Goal: Transaction & Acquisition: Purchase product/service

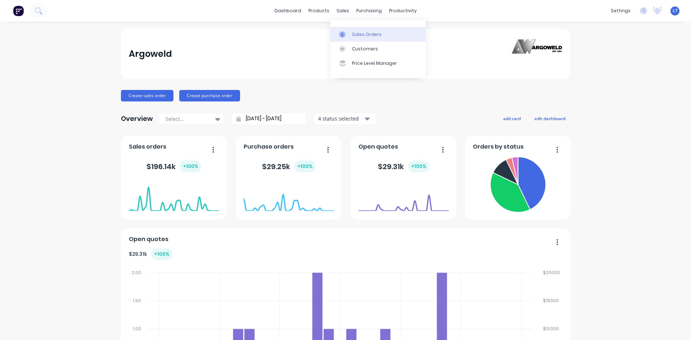
click at [357, 34] on div "Sales Orders" at bounding box center [366, 34] width 29 height 6
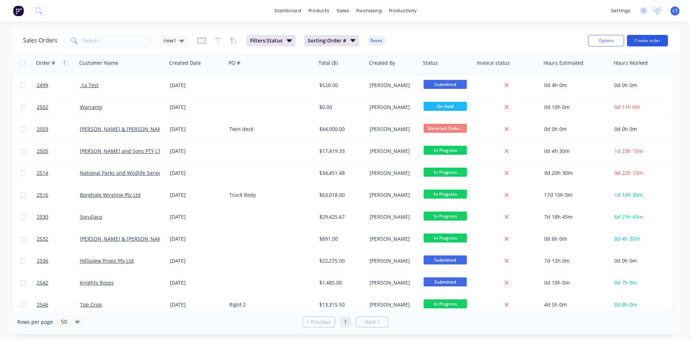
click at [645, 40] on button "Create order" at bounding box center [646, 41] width 41 height 12
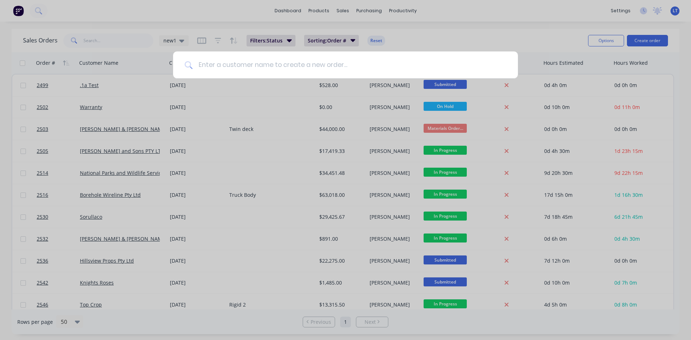
click at [319, 67] on input at bounding box center [349, 64] width 314 height 27
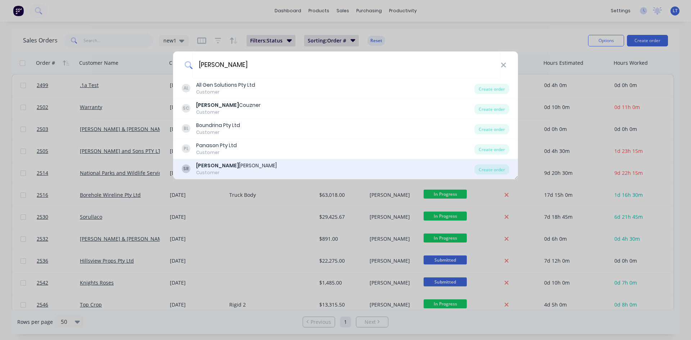
type input "[PERSON_NAME]"
click at [222, 167] on div "[PERSON_NAME]" at bounding box center [236, 166] width 81 height 8
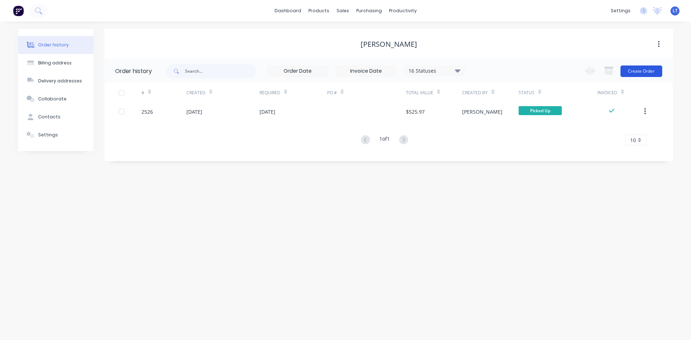
click at [656, 72] on button "Create Order" at bounding box center [641, 71] width 42 height 12
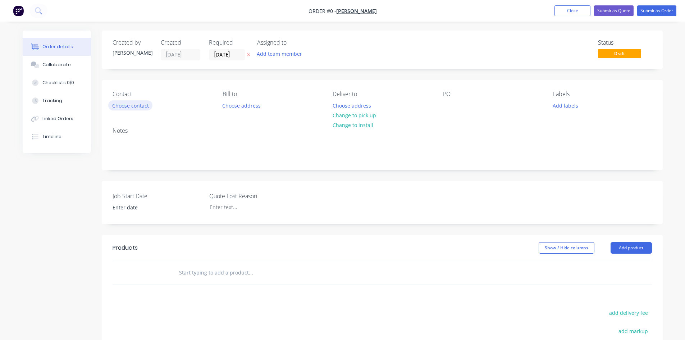
click at [140, 106] on button "Choose contact" at bounding box center [130, 105] width 44 height 10
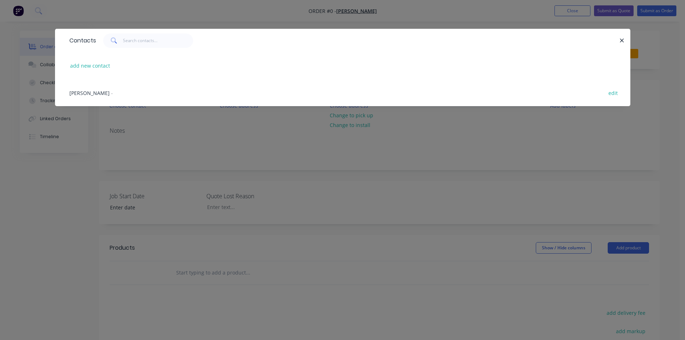
click at [91, 91] on span "[PERSON_NAME]" at bounding box center [89, 93] width 40 height 7
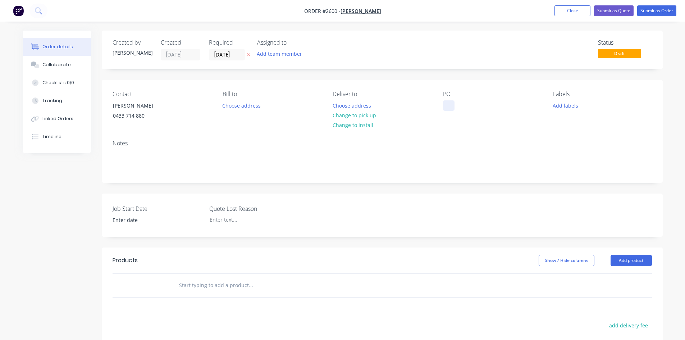
click at [450, 105] on div at bounding box center [449, 105] width 12 height 10
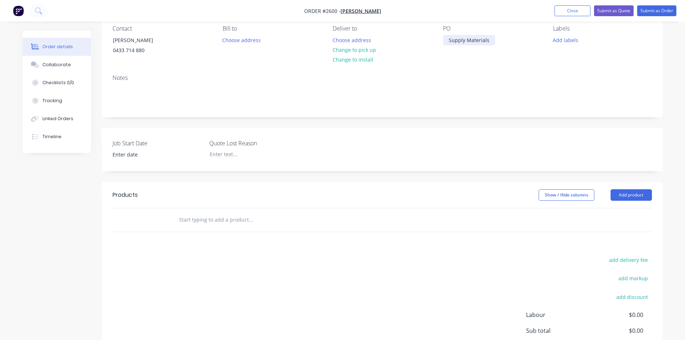
scroll to position [72, 0]
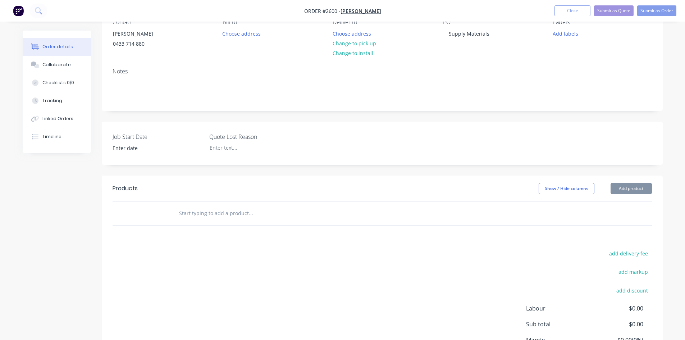
drag, startPoint x: 233, startPoint y: 214, endPoint x: 517, endPoint y: 189, distance: 285.6
click at [234, 214] on input "text" at bounding box center [251, 213] width 144 height 14
click at [216, 215] on input "text" at bounding box center [251, 213] width 144 height 14
paste input "2 x 2-1/4" - 1 x 3" Exp C Cone S/S"
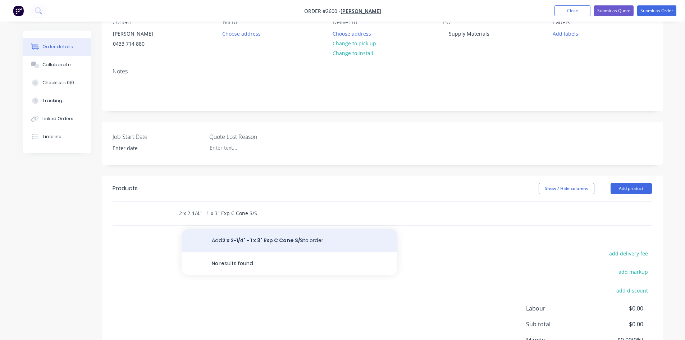
type input "2 x 2-1/4" - 1 x 3" Exp C Cone S/S"
click at [229, 243] on button "Add 2 x 2-1/4" - 1 x 3" Exp C Cone S/S to order" at bounding box center [290, 240] width 216 height 23
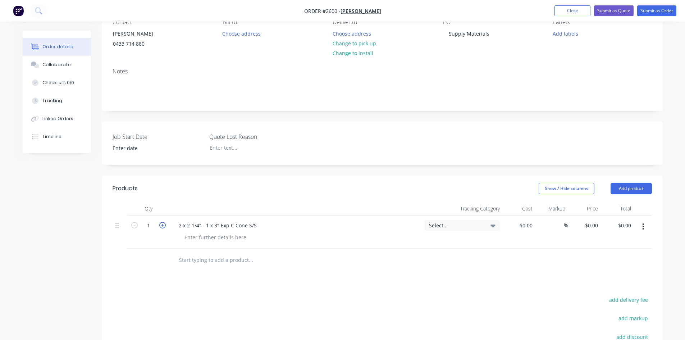
click at [163, 224] on icon "button" at bounding box center [162, 225] width 6 height 6
type input "2"
click at [420, 290] on div "Products Show / Hide columns Add product Qty Tracking Category Cost Markup Pric…" at bounding box center [382, 310] width 561 height 269
click at [533, 225] on input at bounding box center [531, 225] width 8 height 10
type input "$0.00"
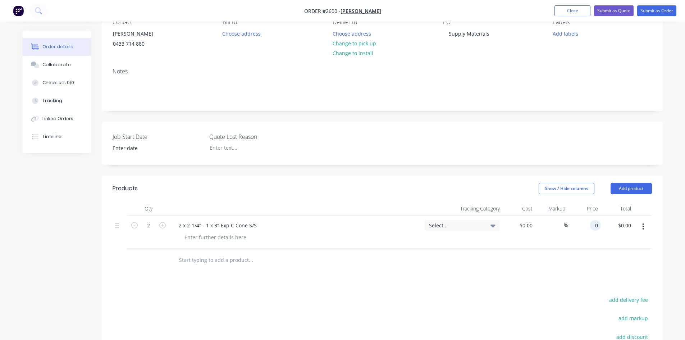
click at [590, 227] on div "0 0" at bounding box center [595, 225] width 11 height 10
type input "$36.50"
type input "$73.00"
click at [563, 263] on div at bounding box center [382, 260] width 539 height 23
click at [559, 224] on input at bounding box center [560, 225] width 8 height 10
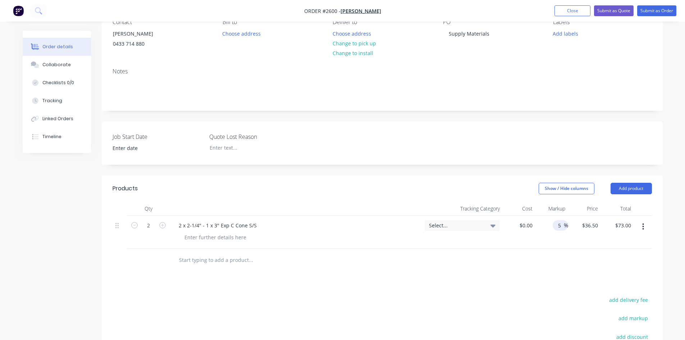
type input "5"
type input "$0.00"
click at [558, 280] on div "Products Show / Hide columns Add product Qty Tracking Category Cost Markup Pric…" at bounding box center [382, 310] width 561 height 269
click at [526, 226] on div "0 0" at bounding box center [529, 225] width 11 height 10
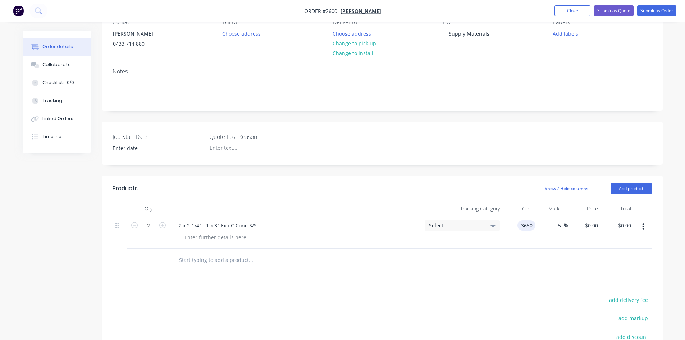
type input "$3,650.00"
type input "$3,832.50"
type input "$7,665.00"
click at [479, 249] on div at bounding box center [382, 260] width 539 height 23
click at [524, 225] on input "3650" at bounding box center [522, 225] width 26 height 10
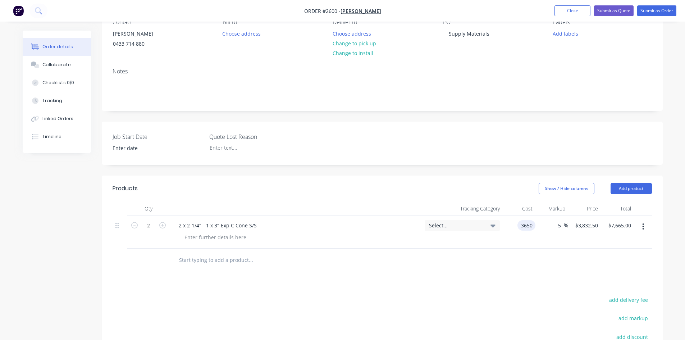
click at [527, 224] on input "3650" at bounding box center [527, 225] width 15 height 10
click at [536, 243] on div "5 5 %" at bounding box center [552, 232] width 33 height 33
type input "3650"
type input "$36.50"
type input "$38.325"
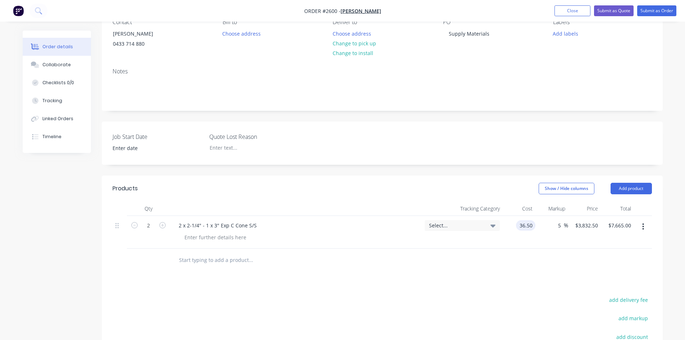
type input "$76.65"
click at [536, 243] on div "5 5 %" at bounding box center [552, 232] width 33 height 33
click at [205, 261] on input "text" at bounding box center [251, 260] width 144 height 14
paste input "Single Coupler 2" 304 S/S"
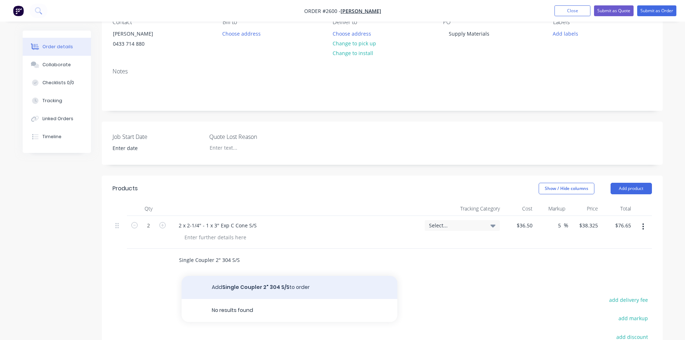
type input "Single Coupler 2" 304 S/S"
click at [256, 292] on button "Add Single Coupler 2" 304 S/S to order" at bounding box center [290, 287] width 216 height 23
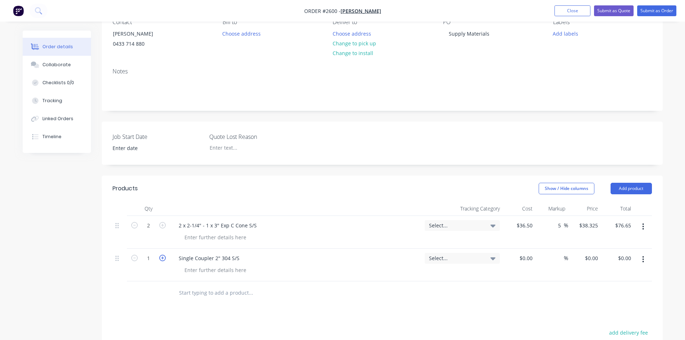
click at [164, 258] on icon "button" at bounding box center [162, 258] width 6 height 6
click at [135, 260] on icon "button" at bounding box center [134, 258] width 6 height 6
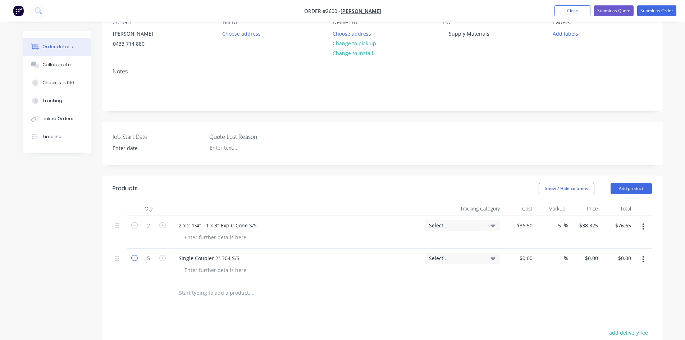
type input "4"
click at [523, 258] on div at bounding box center [519, 265] width 33 height 33
type input "$24.77"
type input "$99.08"
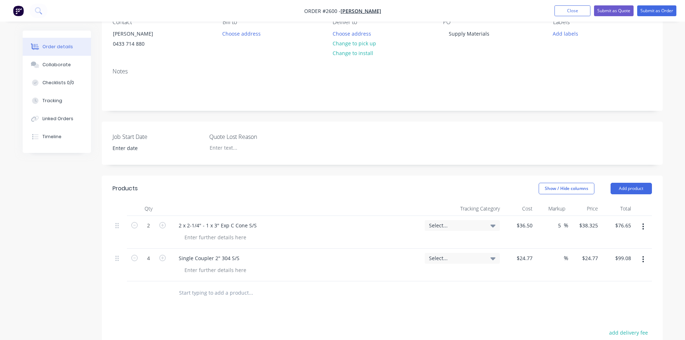
click at [535, 282] on div at bounding box center [382, 292] width 539 height 23
click at [560, 258] on input at bounding box center [560, 258] width 8 height 10
type input "5"
type input "$26.0085"
type input "$104.03"
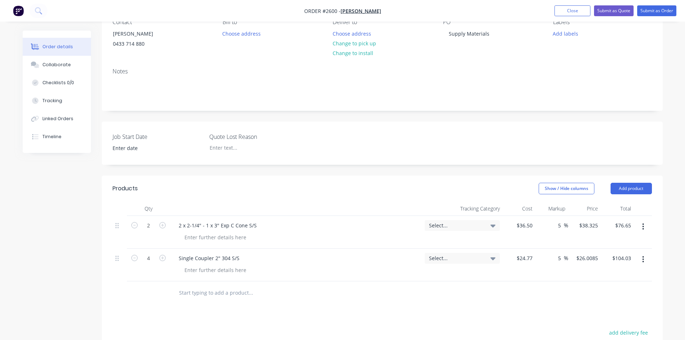
click at [569, 307] on div "Products Show / Hide columns Add product Qty Tracking Category Cost Markup Pric…" at bounding box center [382, 327] width 561 height 302
click at [236, 293] on input "text" at bounding box center [251, 293] width 144 height 14
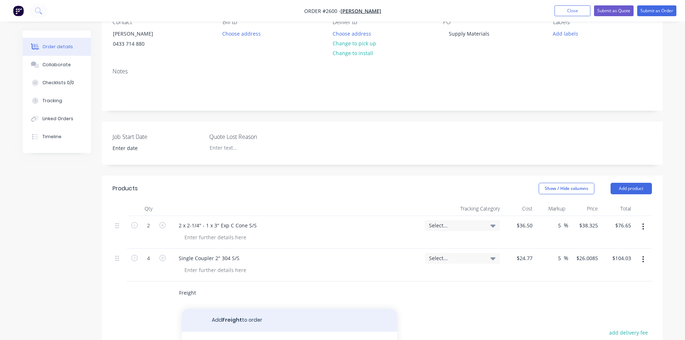
type input "Freight"
click at [232, 322] on button "Add Freight to order" at bounding box center [290, 320] width 216 height 23
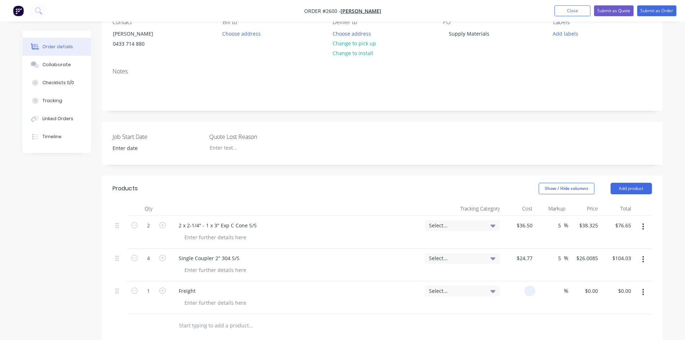
click at [527, 291] on input at bounding box center [531, 291] width 8 height 10
type input "$35.00"
click at [497, 310] on div "Select..." at bounding box center [462, 297] width 81 height 33
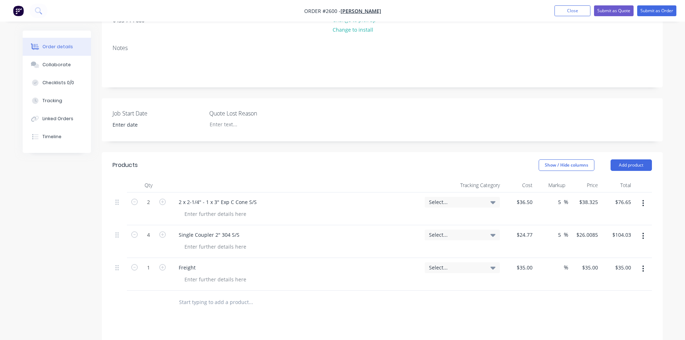
scroll to position [108, 0]
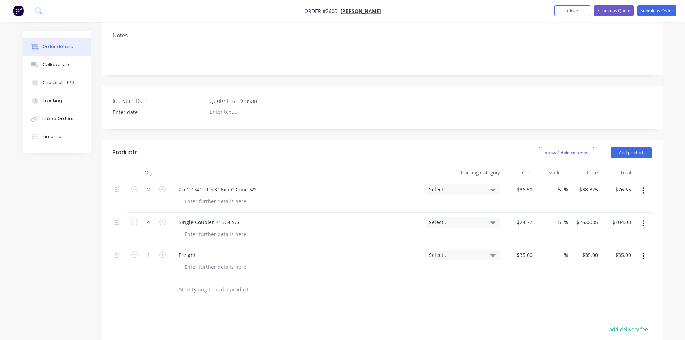
click at [243, 292] on input "text" at bounding box center [251, 289] width 144 height 14
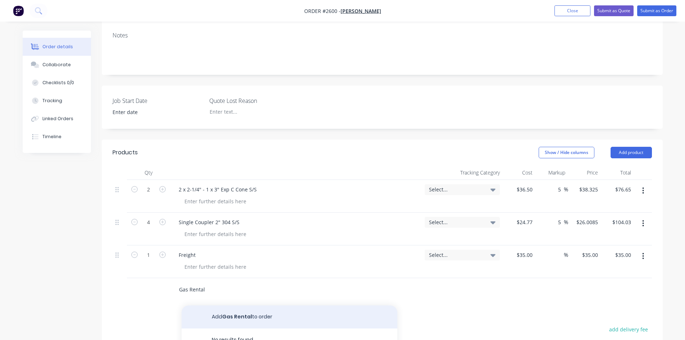
type input "Gas Rental"
click at [245, 317] on button "Add Gas Rental to order" at bounding box center [290, 316] width 216 height 23
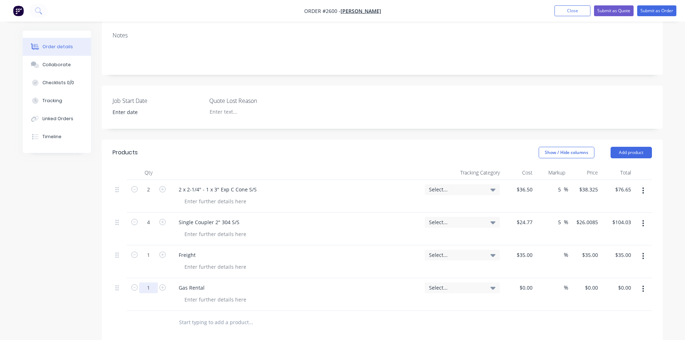
click at [154, 195] on input "1" at bounding box center [148, 189] width 19 height 11
type input "180"
click at [410, 319] on div at bounding box center [299, 322] width 253 height 14
click at [529, 287] on input at bounding box center [531, 287] width 8 height 10
type input "$0.60"
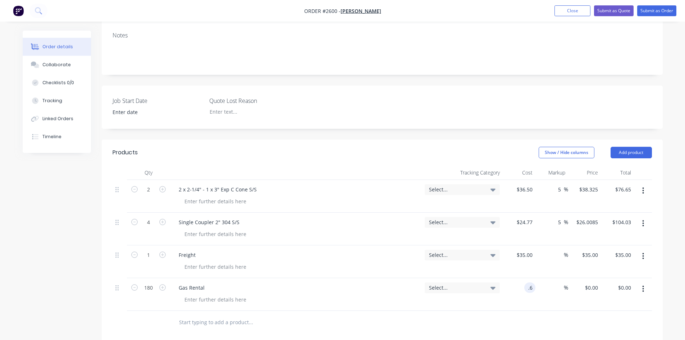
type input "$0.60"
type input "$108.00"
click at [597, 321] on div at bounding box center [382, 322] width 539 height 23
click at [595, 287] on input "0.6" at bounding box center [595, 287] width 11 height 10
type input "$0.60"
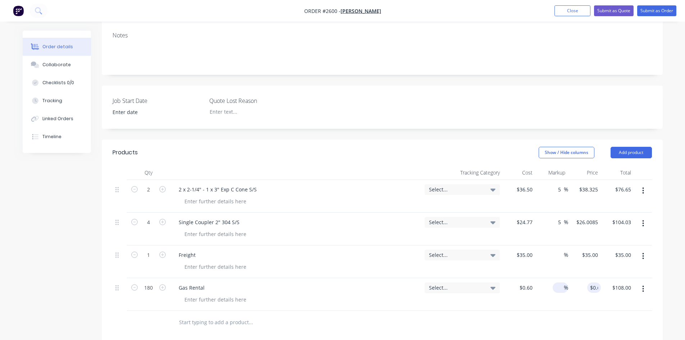
click at [556, 284] on div at bounding box center [560, 287] width 8 height 10
type input "10"
type input "$0.66"
type input "$118.80"
click at [567, 316] on div at bounding box center [382, 322] width 539 height 23
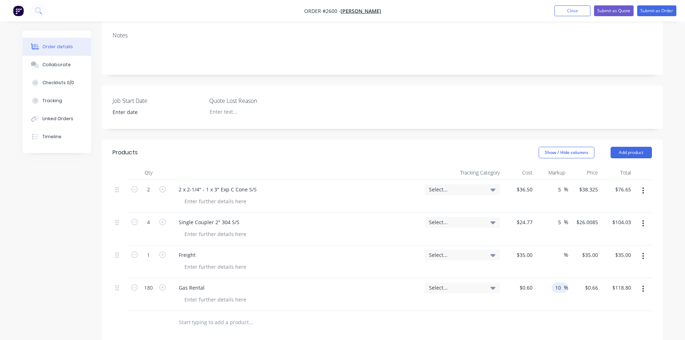
click at [559, 282] on input "10" at bounding box center [559, 287] width 9 height 10
type input "1"
type input "8"
type input "$0.648"
type input "$116.64"
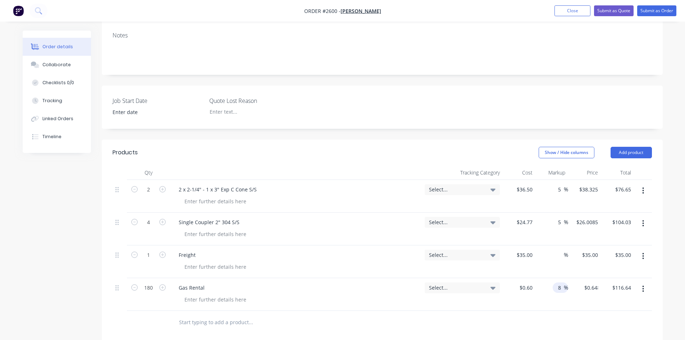
click at [540, 320] on div at bounding box center [382, 322] width 539 height 23
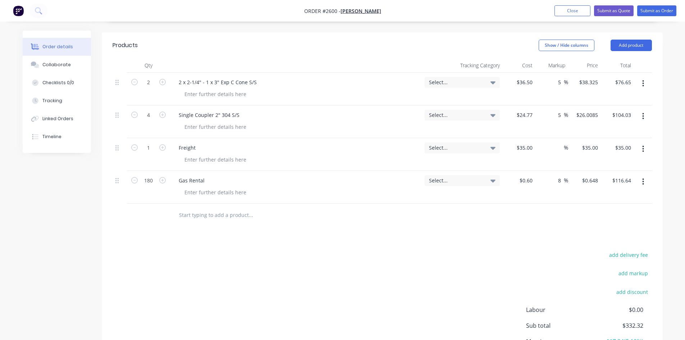
scroll to position [214, 0]
click at [660, 10] on button "Submit as Order" at bounding box center [656, 10] width 39 height 11
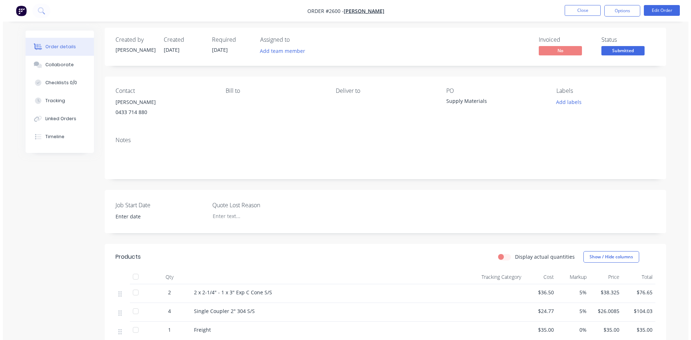
scroll to position [0, 0]
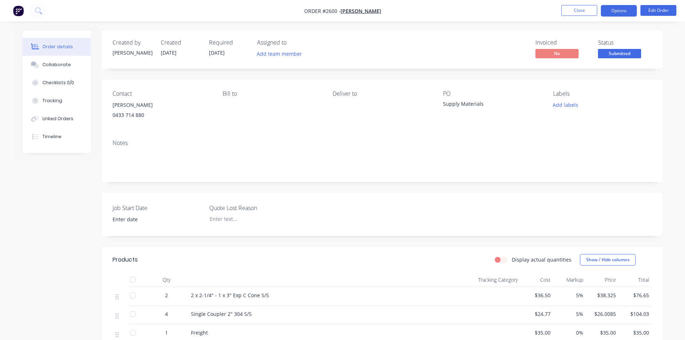
click at [622, 12] on button "Options" at bounding box center [619, 11] width 36 height 12
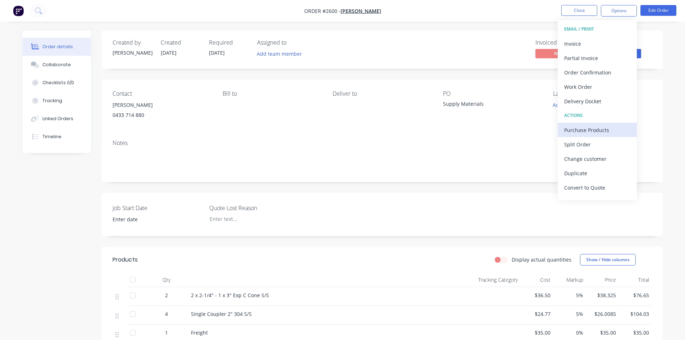
click at [594, 128] on div "Purchase Products" at bounding box center [597, 130] width 66 height 10
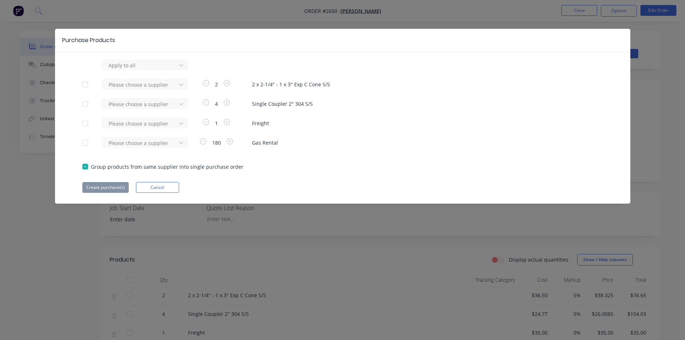
click at [87, 83] on div at bounding box center [85, 84] width 14 height 14
click at [85, 105] on div at bounding box center [85, 104] width 14 height 14
click at [84, 126] on div at bounding box center [85, 123] width 14 height 14
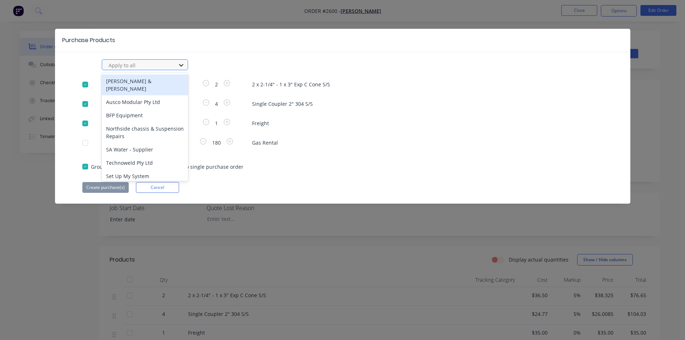
click at [182, 65] on icon at bounding box center [181, 65] width 4 height 3
type input "am"
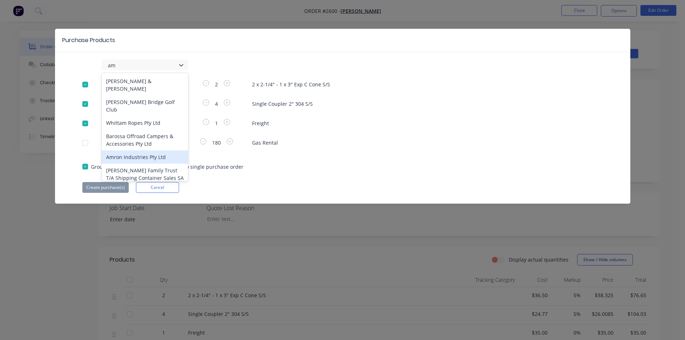
click at [160, 150] on div "Amron Industries Pty Ltd" at bounding box center [145, 156] width 86 height 13
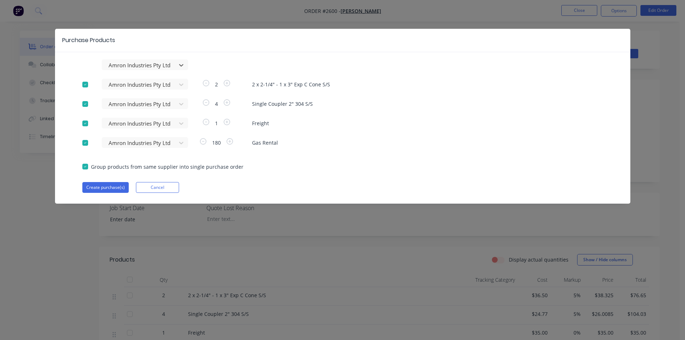
click at [81, 142] on div at bounding box center [85, 143] width 14 height 14
click at [111, 190] on button "Create purchase(s)" at bounding box center [105, 187] width 46 height 11
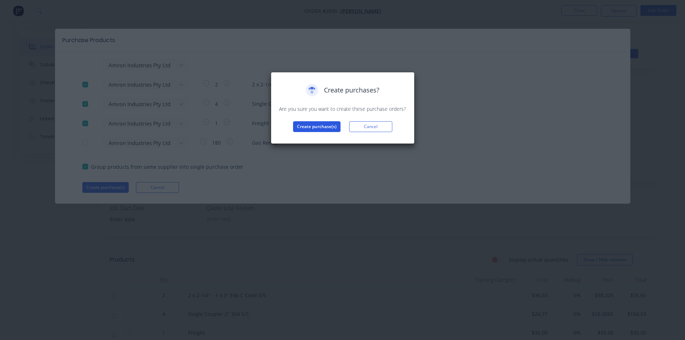
click at [314, 125] on button "Create purchase(s)" at bounding box center [316, 126] width 47 height 11
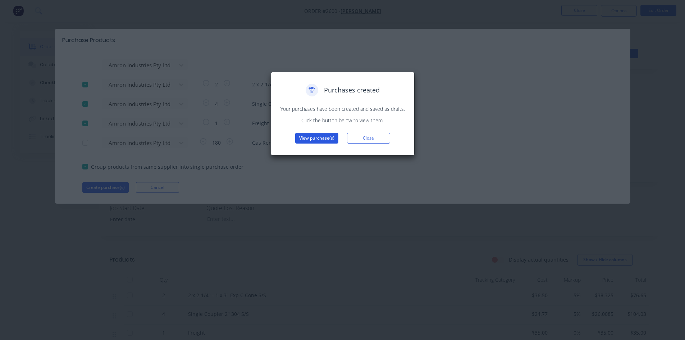
click at [320, 136] on button "View purchase(s)" at bounding box center [316, 138] width 43 height 11
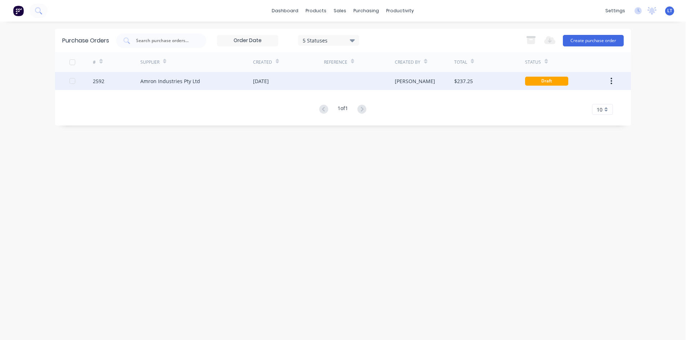
click at [178, 87] on div "Amron Industries Pty Ltd" at bounding box center [196, 81] width 113 height 18
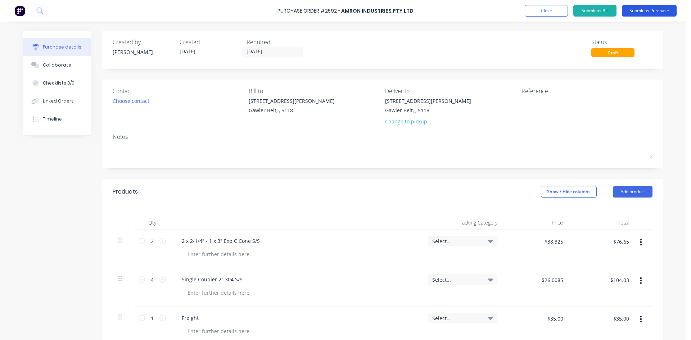
click at [647, 12] on button "Submit as Purchase" at bounding box center [648, 11] width 55 height 12
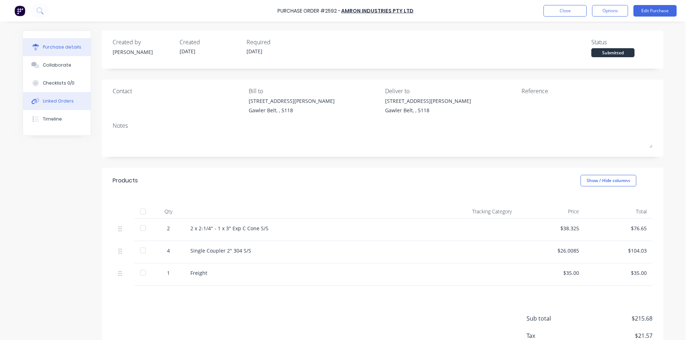
click at [57, 101] on div "Linked Orders" at bounding box center [58, 101] width 31 height 6
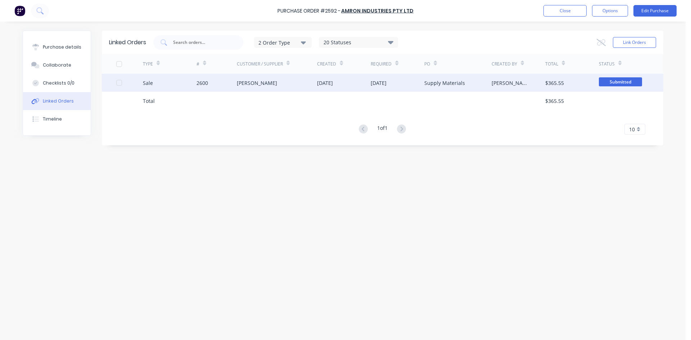
click at [120, 82] on div at bounding box center [119, 83] width 14 height 14
click at [635, 44] on button "Link Orders" at bounding box center [633, 42] width 43 height 11
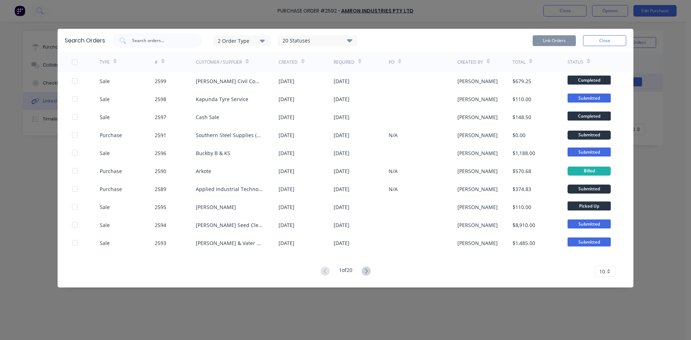
drag, startPoint x: 259, startPoint y: 36, endPoint x: 262, endPoint y: 39, distance: 4.6
click at [259, 37] on button "2 Order Type" at bounding box center [242, 40] width 58 height 11
click at [274, 73] on div "button" at bounding box center [273, 72] width 14 height 14
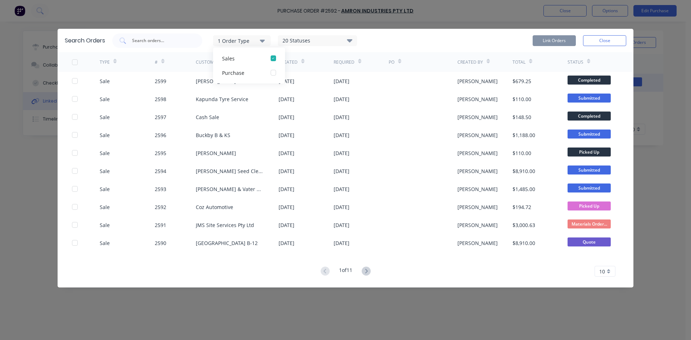
click at [450, 41] on div "1 Order Type Sales Purchase 20 Statuses Sales Order Status All Archived Draft Q…" at bounding box center [369, 40] width 514 height 14
click at [609, 36] on button "Close" at bounding box center [604, 40] width 43 height 11
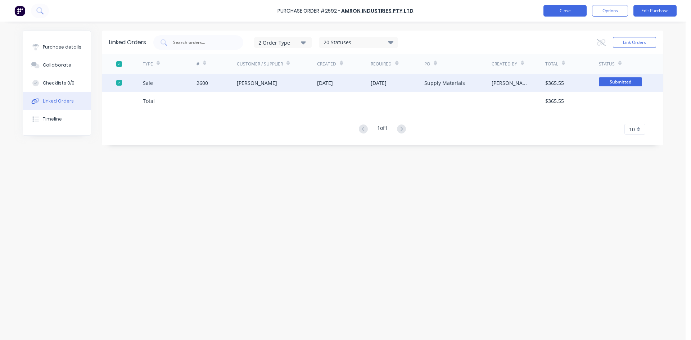
click at [579, 13] on button "Close" at bounding box center [564, 11] width 43 height 12
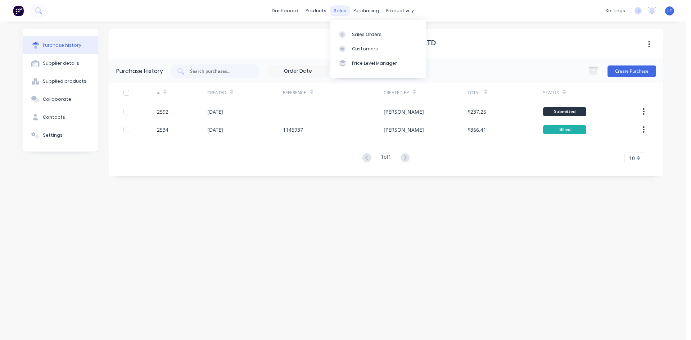
drag, startPoint x: 337, startPoint y: 10, endPoint x: 342, endPoint y: 14, distance: 5.9
click at [337, 10] on div "sales" at bounding box center [340, 10] width 20 height 11
click at [367, 29] on link "Sales Orders" at bounding box center [377, 34] width 95 height 14
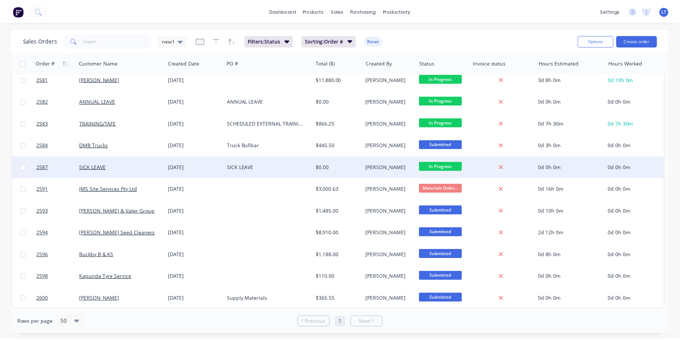
scroll to position [492, 0]
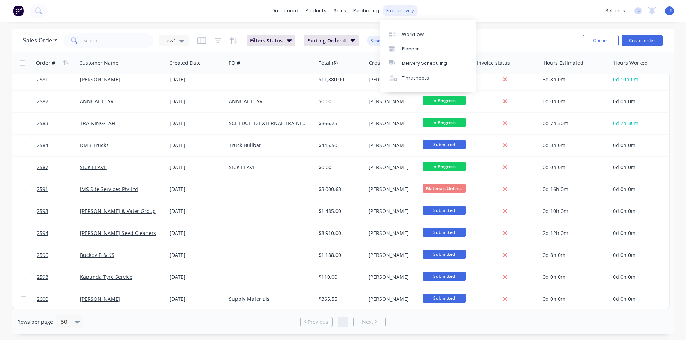
click at [391, 10] on div "productivity" at bounding box center [399, 10] width 35 height 11
click at [413, 31] on div "Workflow" at bounding box center [413, 34] width 22 height 6
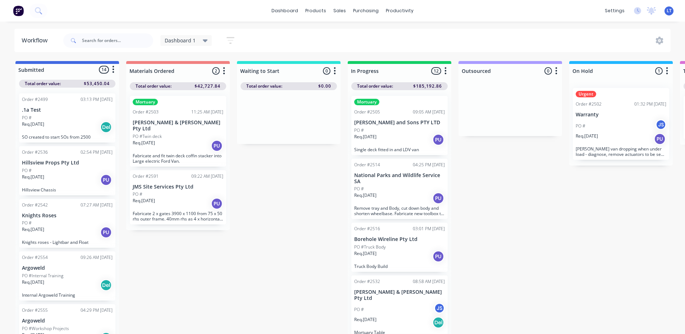
click at [169, 191] on div "PO #" at bounding box center [178, 194] width 91 height 6
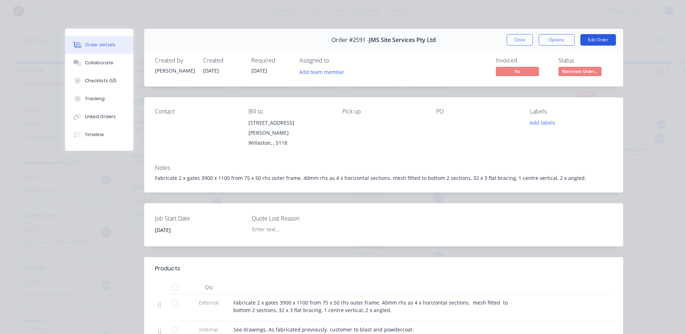
click at [596, 41] on button "Edit Order" at bounding box center [598, 40] width 36 height 12
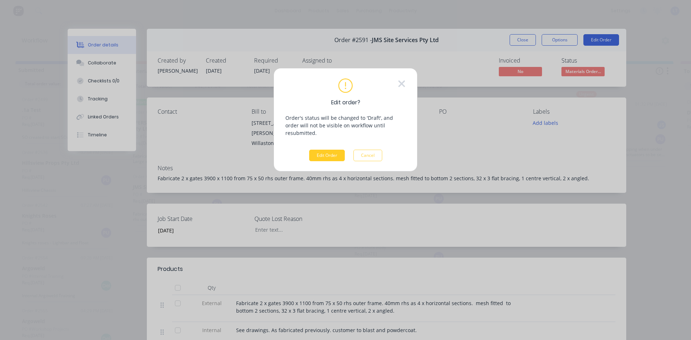
click at [321, 150] on button "Edit Order" at bounding box center [327, 156] width 36 height 12
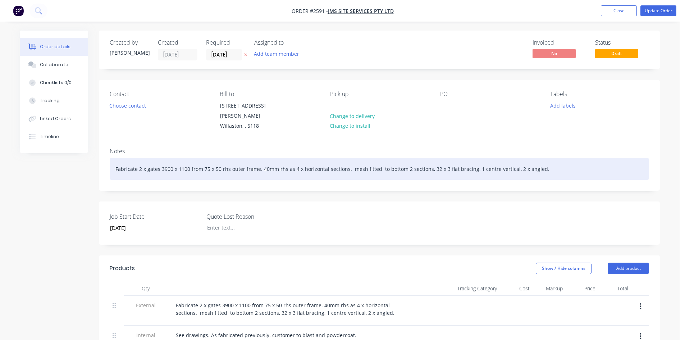
click at [539, 158] on div "Fabricate 2 x gates 3900 x 1100 from 75 x 50 rhs outer frame. 40mm rhs as 4 x h…" at bounding box center [379, 169] width 539 height 22
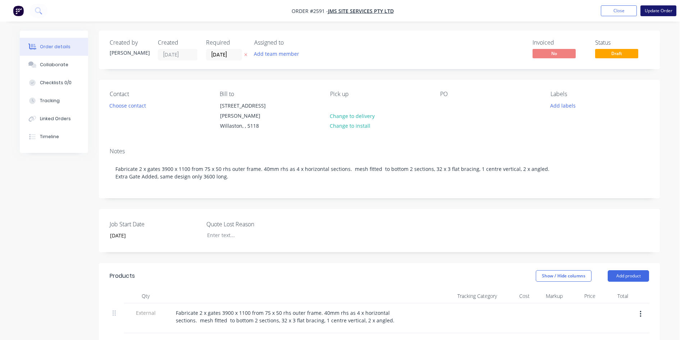
click at [667, 13] on button "Update Order" at bounding box center [659, 10] width 36 height 11
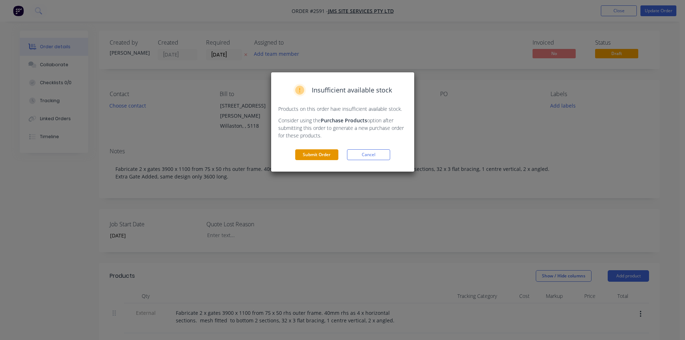
click at [312, 154] on button "Submit Order" at bounding box center [316, 154] width 43 height 11
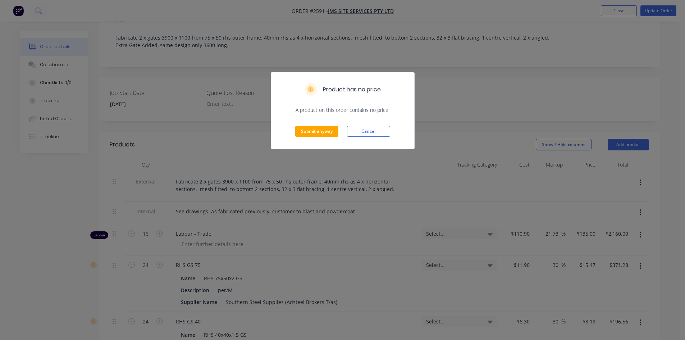
scroll to position [144, 0]
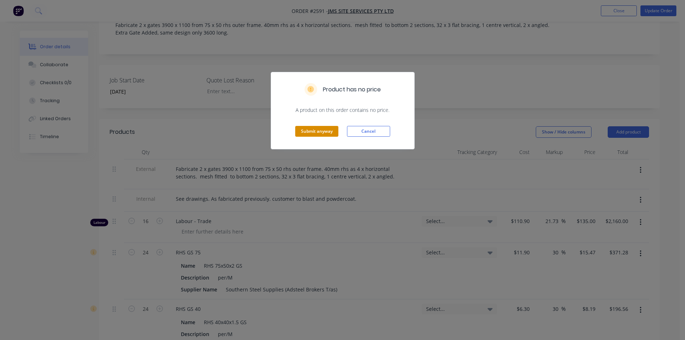
click at [310, 130] on button "Submit anyway" at bounding box center [316, 131] width 43 height 11
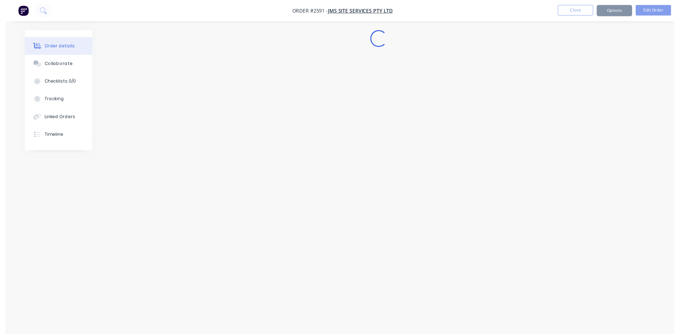
scroll to position [0, 0]
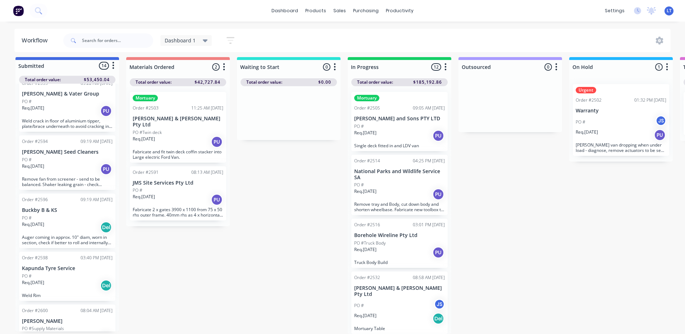
scroll to position [507, 0]
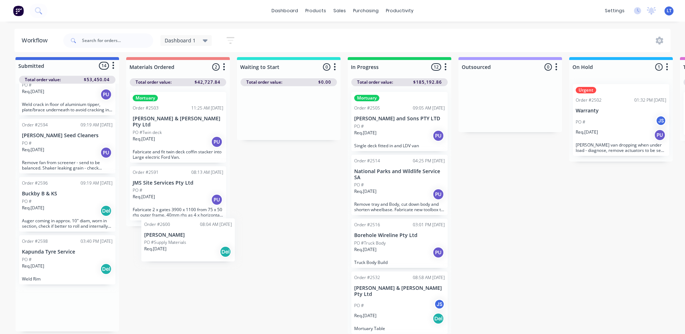
drag, startPoint x: 74, startPoint y: 305, endPoint x: 209, endPoint y: 231, distance: 153.2
click at [209, 231] on div "Submitted 14 Status colour #4169E1 hex #4169E1 Save Cancel Summaries Total orde…" at bounding box center [594, 195] width 1199 height 277
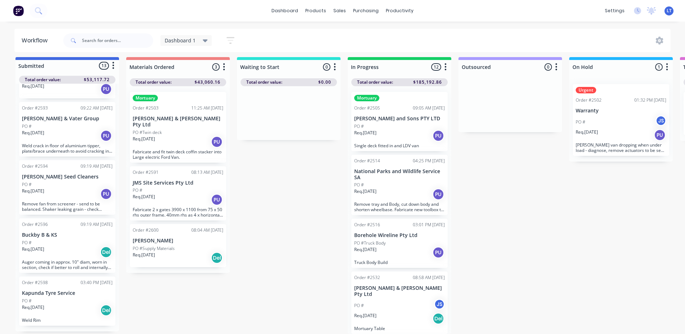
scroll to position [460, 0]
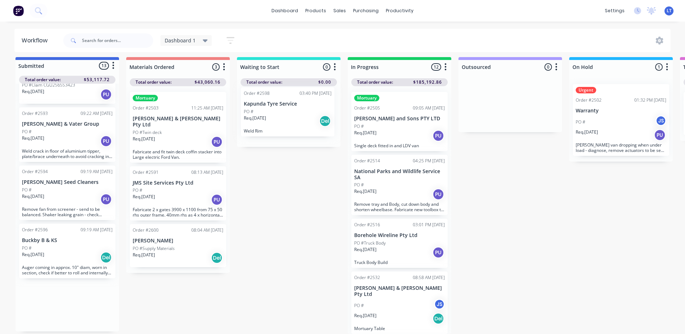
drag, startPoint x: 58, startPoint y: 296, endPoint x: 282, endPoint y: 106, distance: 293.4
click at [282, 106] on div "Submitted 13 Status colour #4169E1 hex #4169E1 Save Cancel Summaries Total orde…" at bounding box center [594, 195] width 1199 height 277
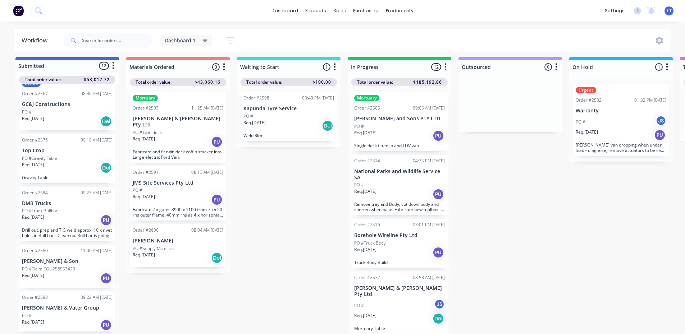
scroll to position [263, 0]
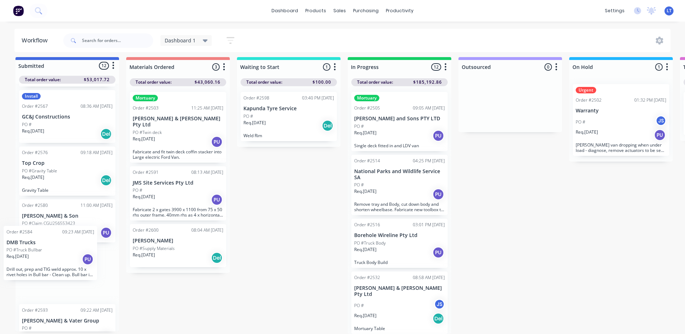
drag, startPoint x: 69, startPoint y: 227, endPoint x: 61, endPoint y: 255, distance: 28.6
click at [61, 255] on div "Order #2499 03:13 PM [DATE] .1a Test PO # Req. [DATE] Del SO created to start S…" at bounding box center [67, 208] width 104 height 248
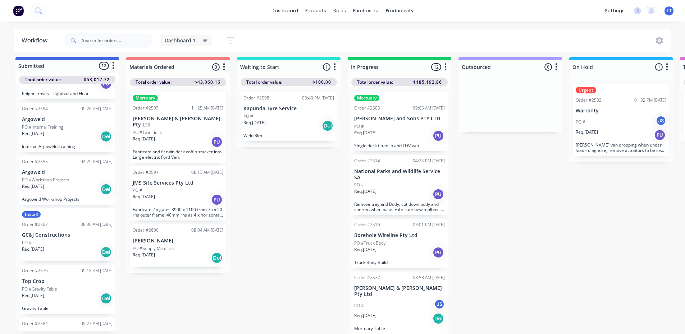
scroll to position [119, 0]
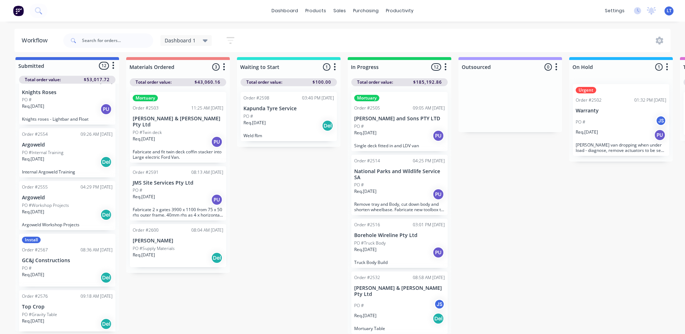
click at [520, 10] on div "dashboard products sales purchasing productivity dashboard products Product Cat…" at bounding box center [342, 11] width 685 height 22
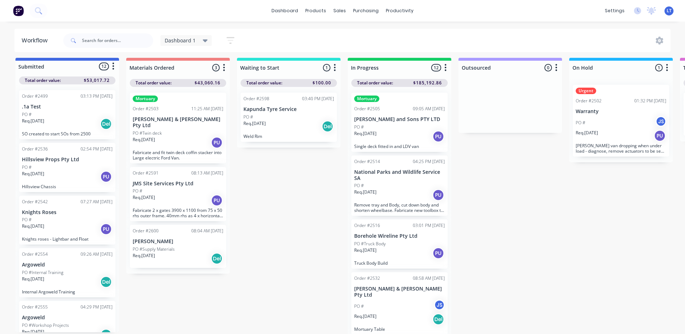
scroll to position [0, 0]
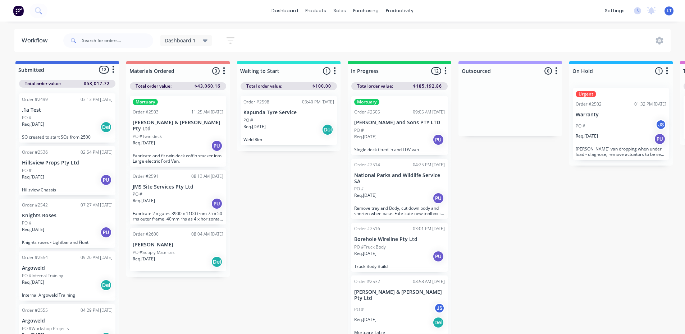
click at [70, 118] on div "PO #" at bounding box center [67, 118] width 91 height 6
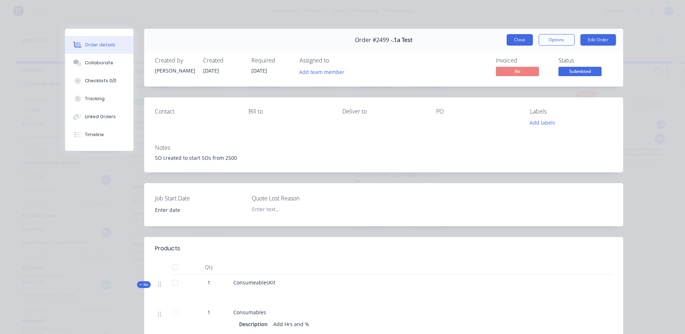
click at [516, 37] on button "Close" at bounding box center [520, 40] width 26 height 12
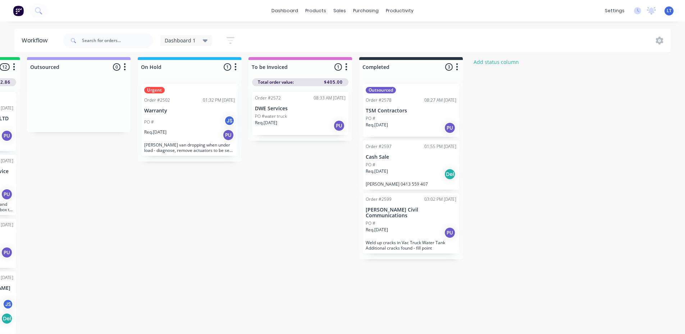
scroll to position [9, 431]
click at [425, 220] on div "PO #" at bounding box center [411, 223] width 91 height 6
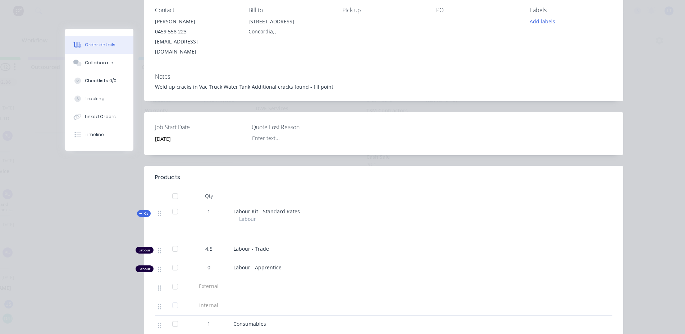
scroll to position [0, 0]
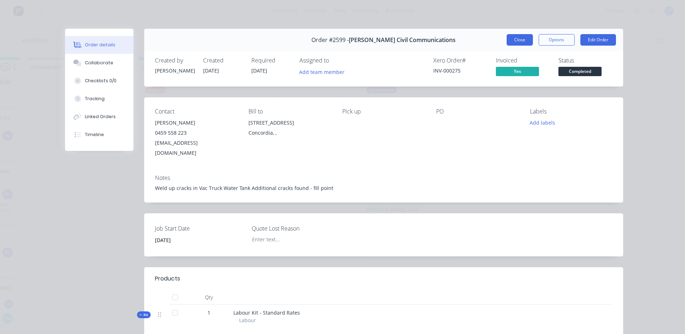
click at [525, 40] on button "Close" at bounding box center [520, 40] width 26 height 12
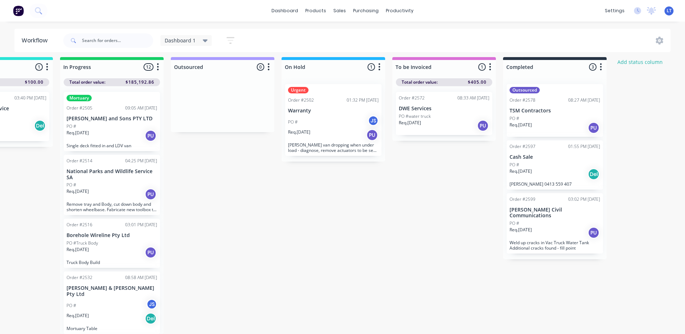
scroll to position [9, 47]
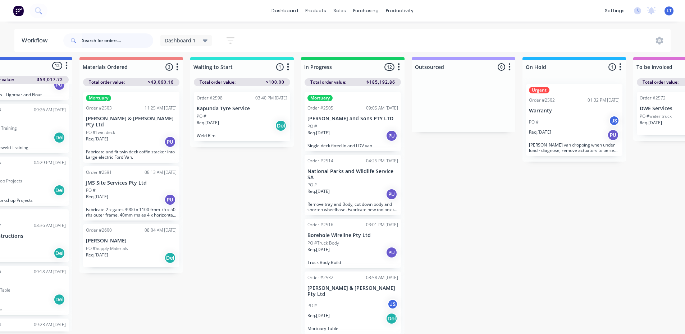
click at [132, 41] on input "text" at bounding box center [117, 40] width 71 height 14
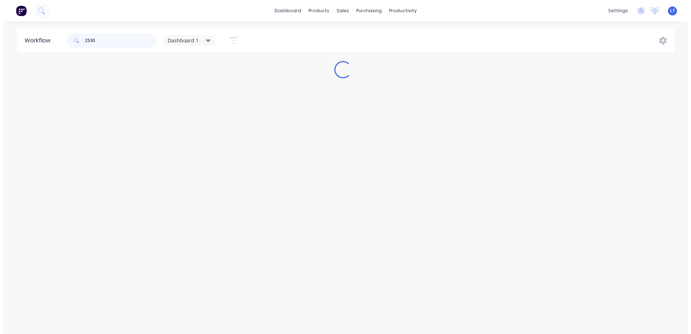
scroll to position [0, 0]
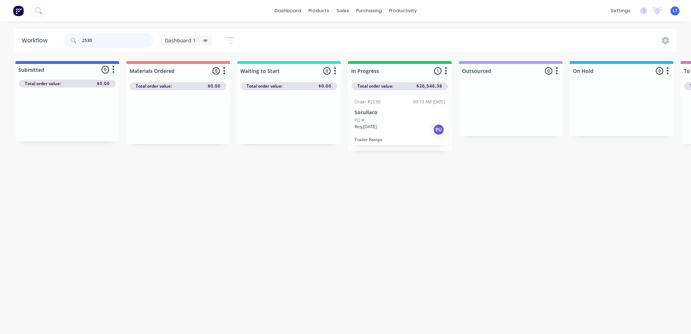
type input "2530"
click at [377, 117] on div "Order #2530 09:19 AM [DATE] Sorullaco PO # Req. [DATE] PU Trailer Ramps" at bounding box center [399, 120] width 96 height 49
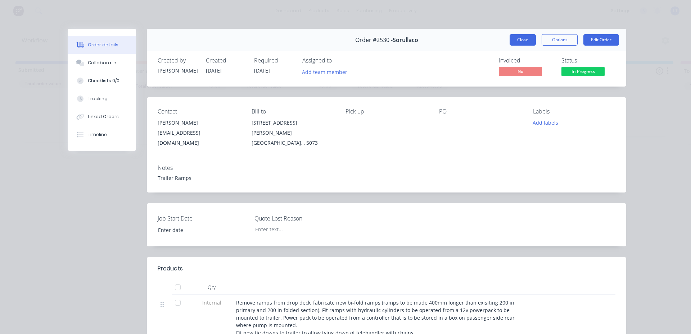
click at [516, 41] on button "Close" at bounding box center [522, 40] width 26 height 12
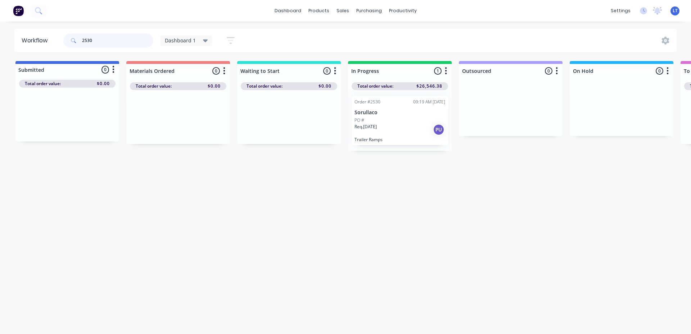
drag, startPoint x: 119, startPoint y: 45, endPoint x: 66, endPoint y: 40, distance: 53.4
click at [66, 40] on div "2530" at bounding box center [108, 40] width 90 height 14
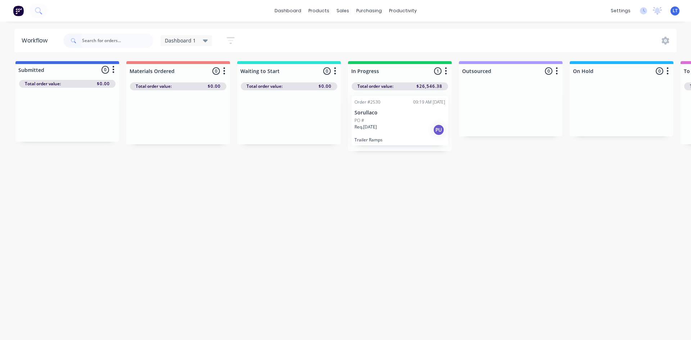
click at [223, 19] on div "dashboard products sales purchasing productivity dashboard products Product Cat…" at bounding box center [345, 11] width 691 height 22
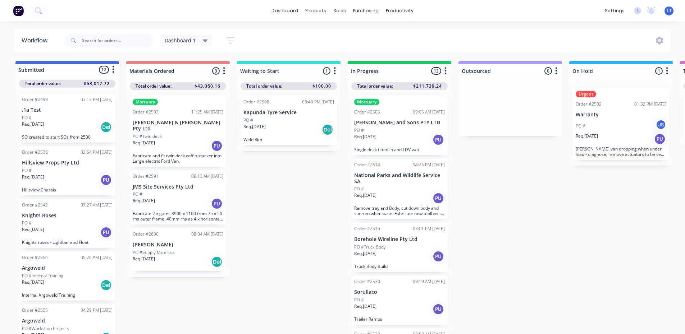
click at [173, 191] on div "PO #" at bounding box center [178, 194] width 91 height 6
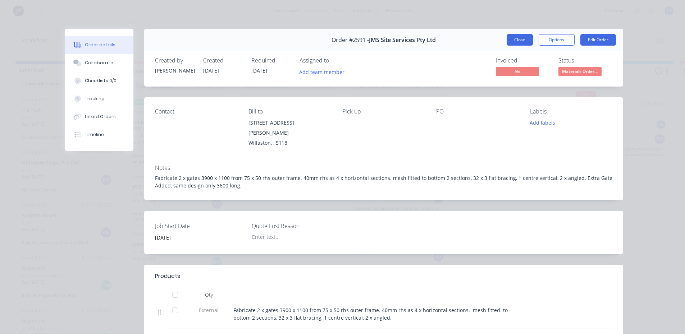
click at [518, 42] on button "Close" at bounding box center [520, 40] width 26 height 12
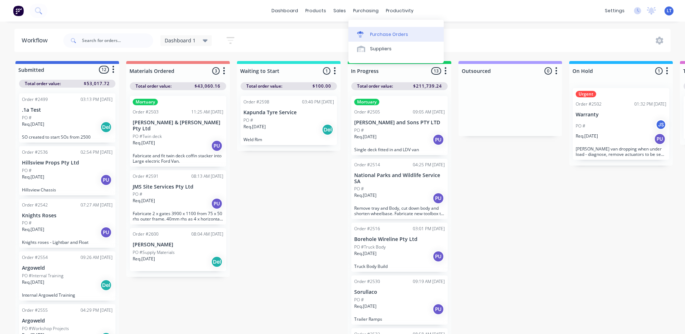
click at [381, 33] on div "Purchase Orders" at bounding box center [389, 34] width 38 height 6
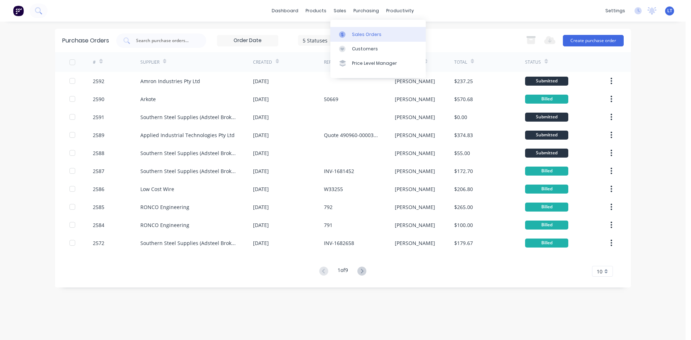
click at [366, 34] on div "Sales Orders" at bounding box center [366, 34] width 29 height 6
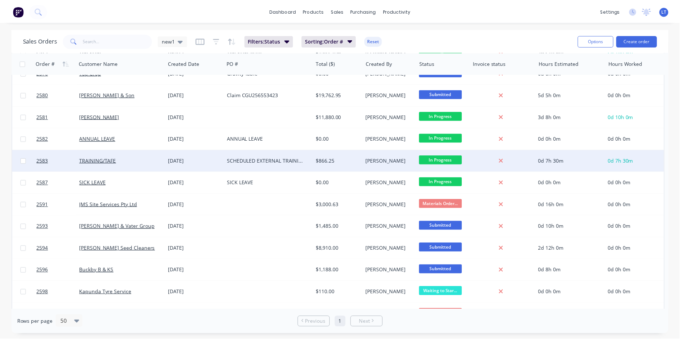
scroll to position [468, 0]
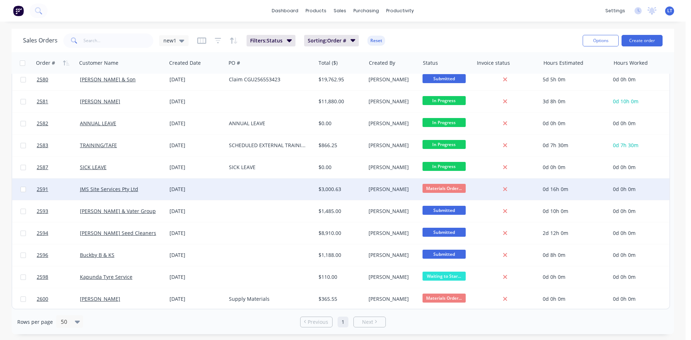
click at [238, 190] on div at bounding box center [271, 189] width 90 height 22
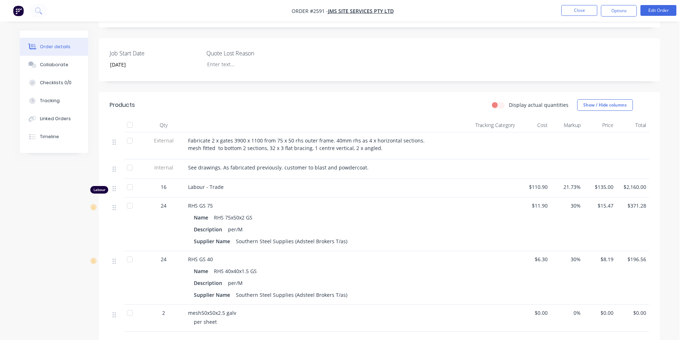
scroll to position [180, 0]
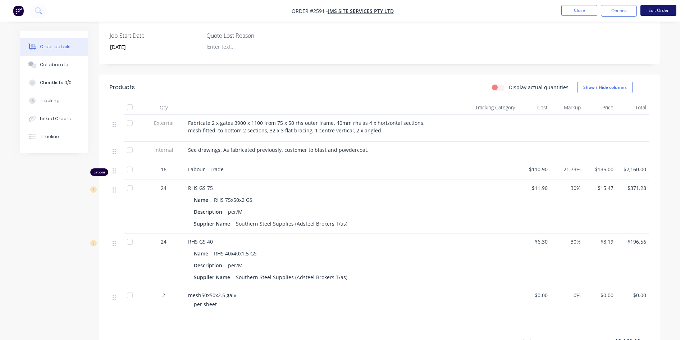
click at [666, 10] on button "Edit Order" at bounding box center [659, 10] width 36 height 11
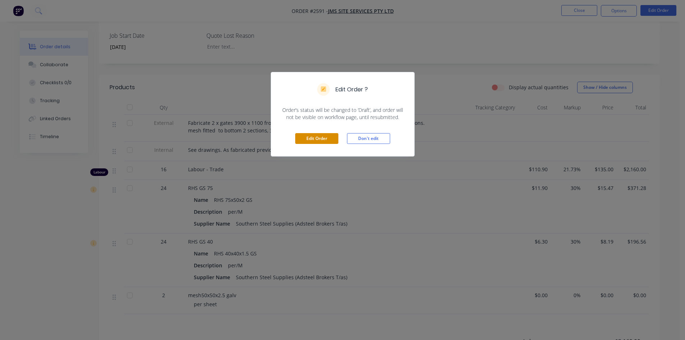
click at [317, 137] on button "Edit Order" at bounding box center [316, 138] width 43 height 11
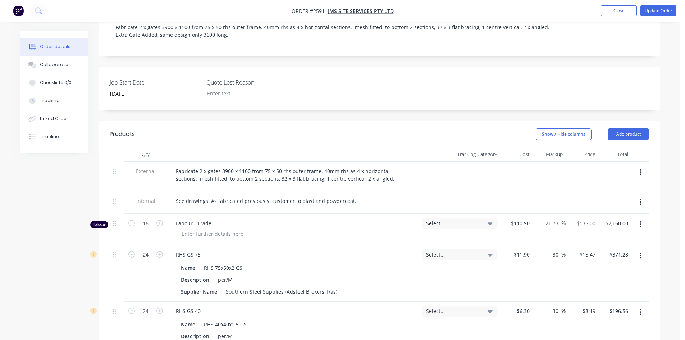
scroll to position [144, 0]
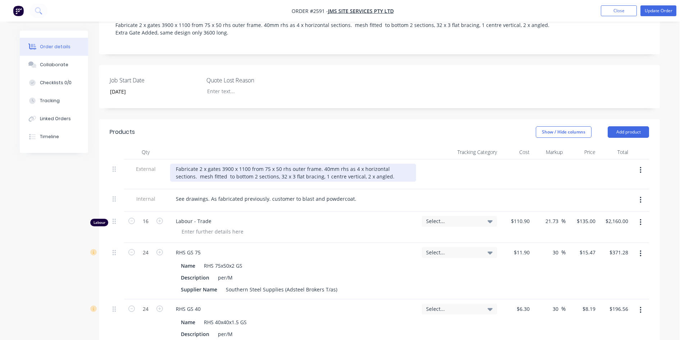
click at [374, 167] on div "Fabricate 2 x gates 3900 x 1100 from 75 x 50 rhs outer frame. 40mm rhs as 4 x h…" at bounding box center [293, 173] width 246 height 18
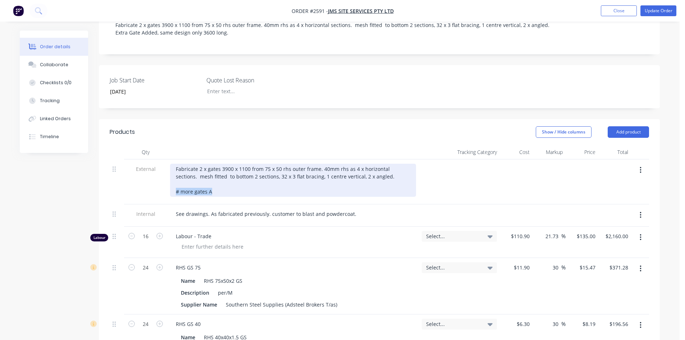
drag, startPoint x: 216, startPoint y: 181, endPoint x: 167, endPoint y: 181, distance: 48.9
click at [167, 181] on div "External Fabricate 2 x gates 3900 x 1100 from 75 x 50 rhs outer frame. 40mm rhs…" at bounding box center [379, 181] width 539 height 45
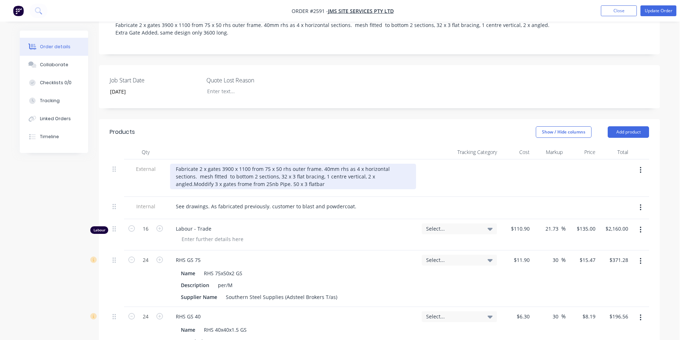
click at [190, 177] on div "Fabricate 2 x gates 3900 x 1100 from 75 x 50 rhs outer frame. 40mm rhs as 4 x h…" at bounding box center [293, 177] width 246 height 26
click at [223, 176] on div "Fabricate 2 x gates 3900 x 1100 from 75 x 50 rhs outer frame. 40mm rhs as 4 x h…" at bounding box center [293, 177] width 246 height 26
click at [228, 176] on div "Fabricate 2 x gates 3900 x 1100 from 75 x 50 rhs outer frame. 40mm rhs as 4 x h…" at bounding box center [293, 177] width 246 height 26
click at [299, 180] on div "Fabricate 2 x gates 3900 x 1100 from 75 x 50 rhs outer frame. 40mm rhs as 4 x h…" at bounding box center [293, 177] width 246 height 26
drag, startPoint x: 265, startPoint y: 175, endPoint x: 273, endPoint y: 177, distance: 8.9
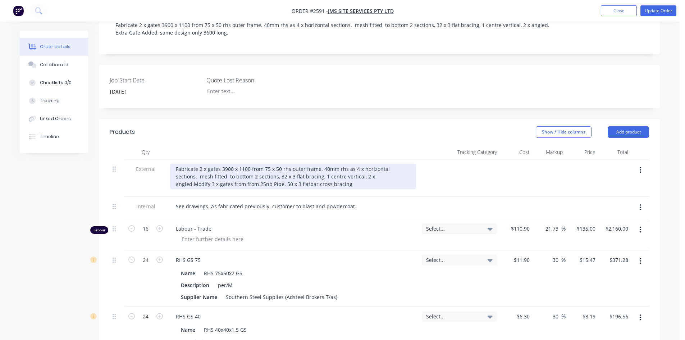
click at [265, 175] on div "Fabricate 2 x gates 3900 x 1100 from 75 x 50 rhs outer frame. 40mm rhs as 4 x h…" at bounding box center [293, 177] width 246 height 26
drag, startPoint x: 386, startPoint y: 177, endPoint x: 320, endPoint y: 178, distance: 65.8
click at [320, 178] on div "Fabricate 2 x gates 3900 x 1100 from 75 x 50 rhs outer frame. 40mm rhs as 4 x h…" at bounding box center [293, 177] width 246 height 26
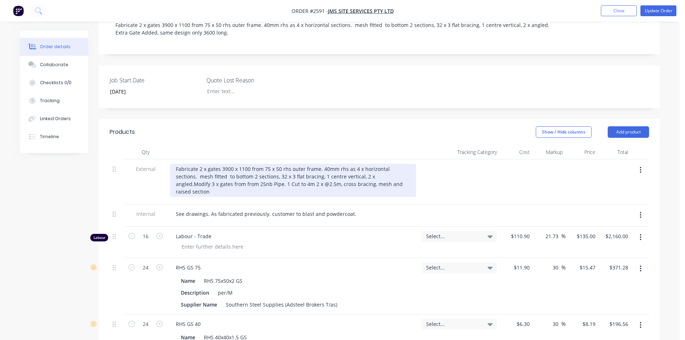
click at [199, 183] on div "Fabricate 2 x gates 3900 x 1100 from 75 x 50 rhs outer frame. 40mm rhs as 4 x h…" at bounding box center [293, 180] width 246 height 33
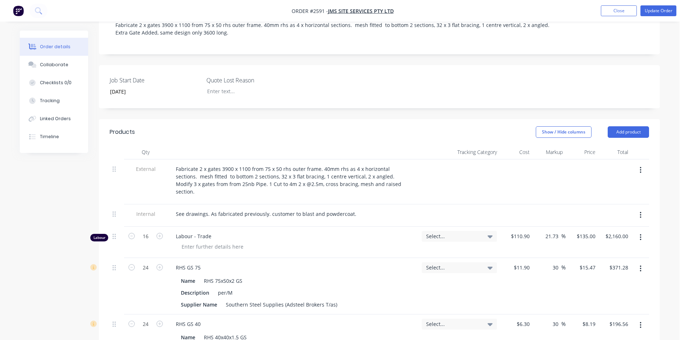
drag, startPoint x: 356, startPoint y: 205, endPoint x: 351, endPoint y: 207, distance: 6.0
click at [356, 209] on div "See drawings. As fabricated previously. customer to blast and powdercoat." at bounding box center [293, 214] width 246 height 10
click at [349, 209] on div "See drawings. As fabricated previously. customer to blast and powdercoat." at bounding box center [266, 214] width 192 height 10
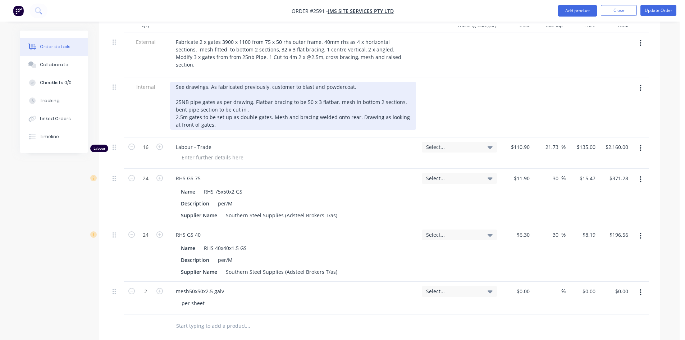
scroll to position [252, 0]
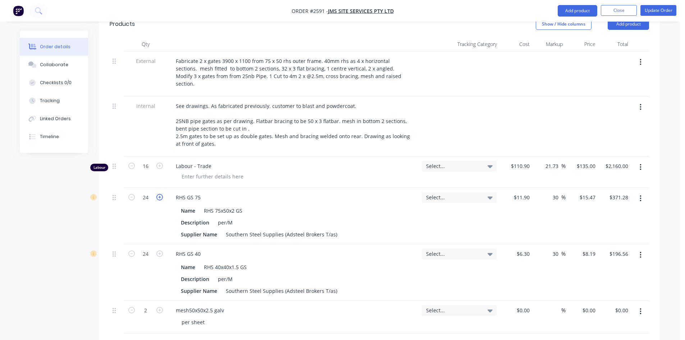
click at [159, 194] on icon "button" at bounding box center [159, 197] width 6 height 6
type input "25"
type input "$386.75"
click at [159, 194] on icon "button" at bounding box center [159, 197] width 6 height 6
type input "26"
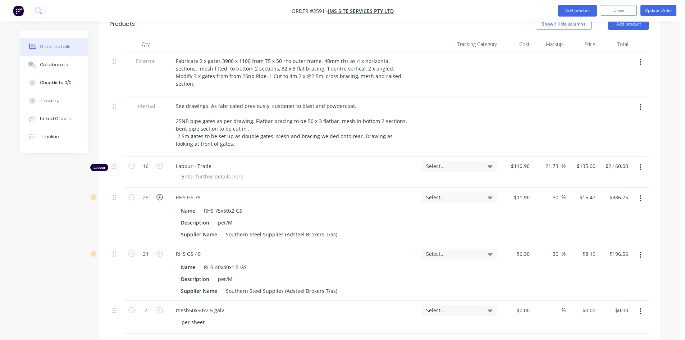
type input "$402.22"
click at [159, 194] on icon "button" at bounding box center [159, 197] width 6 height 6
type input "27"
type input "$417.69"
click at [159, 194] on icon "button" at bounding box center [159, 197] width 6 height 6
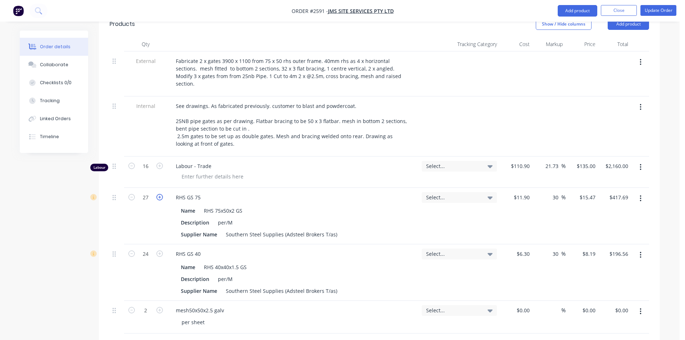
type input "28"
type input "$433.16"
click at [159, 194] on icon "button" at bounding box center [159, 197] width 6 height 6
type input "29"
type input "$448.63"
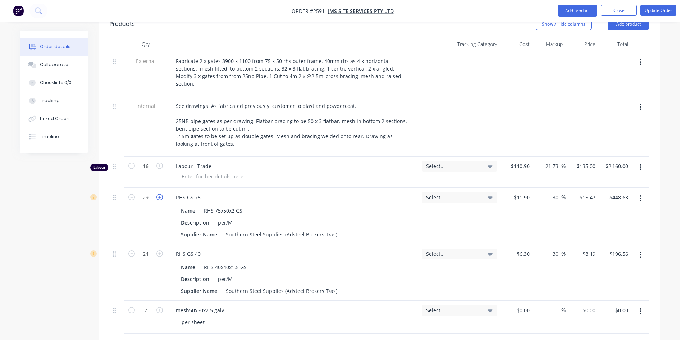
click at [159, 194] on icon "button" at bounding box center [159, 197] width 6 height 6
type input "30"
type input "$464.10"
click at [159, 194] on icon "button" at bounding box center [159, 197] width 6 height 6
type input "31"
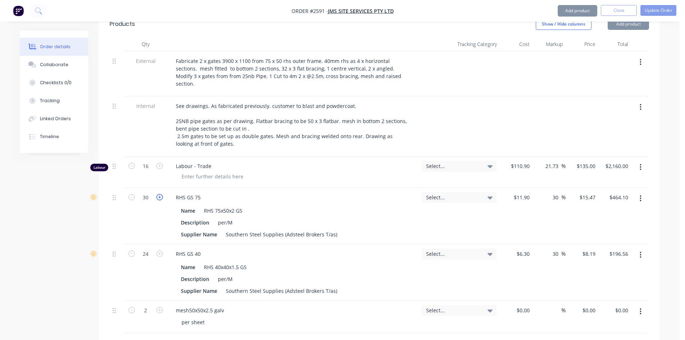
type input "$479.57"
click at [159, 194] on icon "button" at bounding box center [159, 197] width 6 height 6
type input "32"
type input "$495.04"
click at [159, 194] on icon "button" at bounding box center [159, 197] width 6 height 6
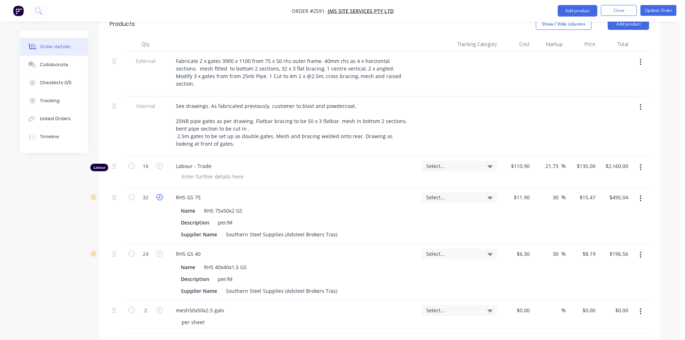
type input "33"
type input "$510.51"
click at [159, 194] on icon "button" at bounding box center [159, 197] width 6 height 6
type input "34"
type input "$525.98"
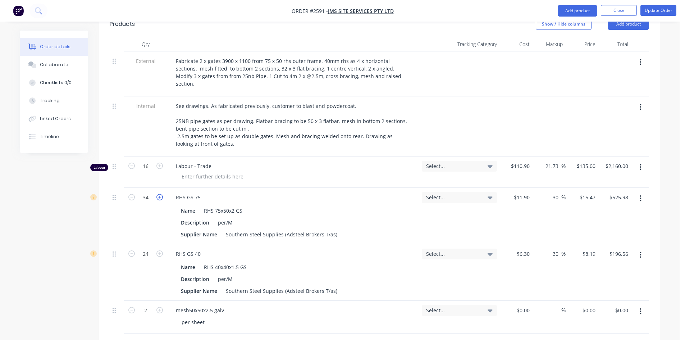
click at [159, 194] on icon "button" at bounding box center [159, 197] width 6 height 6
type input "35"
type input "$541.45"
click at [159, 194] on icon "button" at bounding box center [159, 197] width 6 height 6
type input "36"
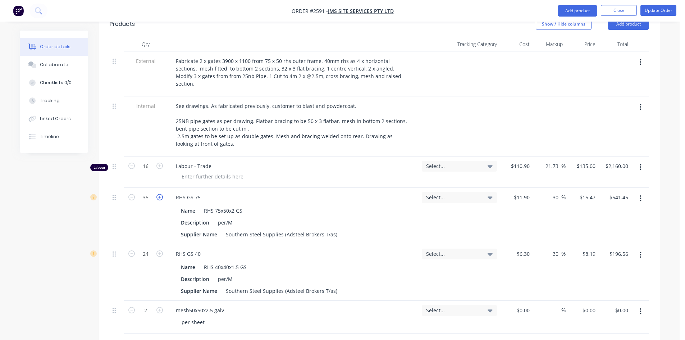
type input "$556.92"
click at [159, 194] on icon "button" at bounding box center [159, 197] width 6 height 6
type input "37"
type input "$572.39"
click at [159, 194] on icon "button" at bounding box center [159, 197] width 6 height 6
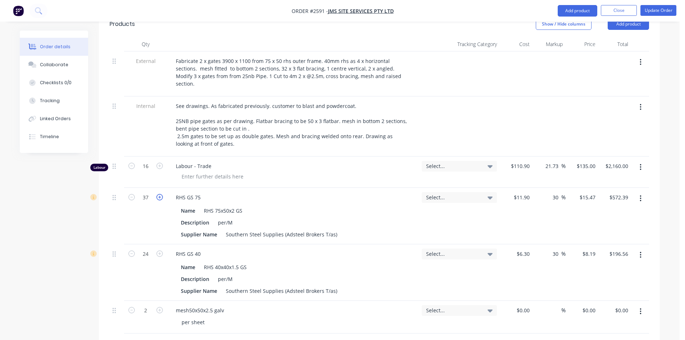
type input "38"
type input "$587.86"
click at [159, 194] on icon "button" at bounding box center [159, 197] width 6 height 6
type input "39"
type input "$603.33"
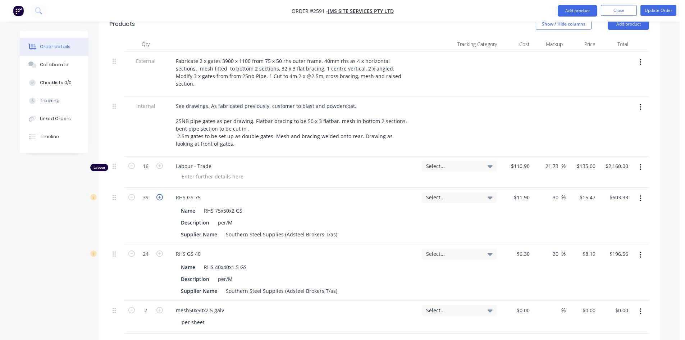
click at [159, 194] on icon "button" at bounding box center [159, 197] width 6 height 6
type input "40"
type input "$618.80"
click at [159, 194] on icon "button" at bounding box center [159, 197] width 6 height 6
type input "41"
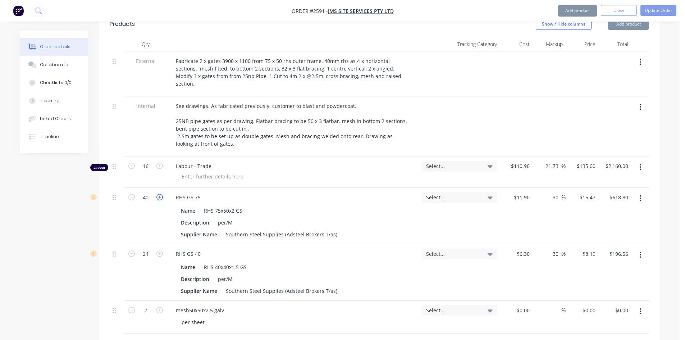
type input "$634.27"
click at [159, 194] on icon "button" at bounding box center [159, 197] width 6 height 6
type input "42"
type input "$649.74"
click at [159, 194] on icon "button" at bounding box center [159, 197] width 6 height 6
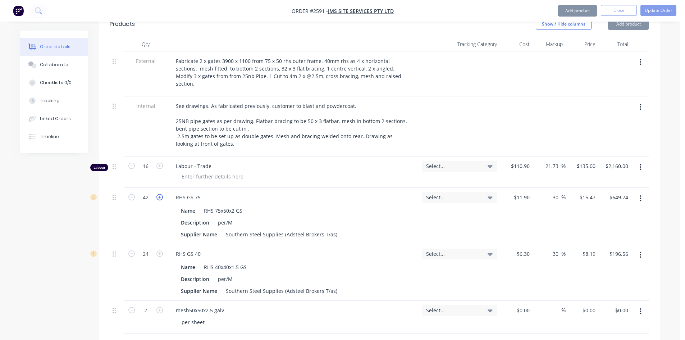
type input "43"
type input "$665.21"
click at [133, 194] on icon "button" at bounding box center [131, 197] width 6 height 6
type input "42"
type input "$649.74"
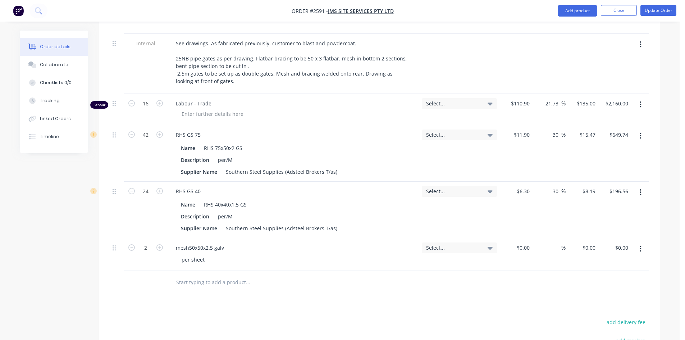
scroll to position [324, 0]
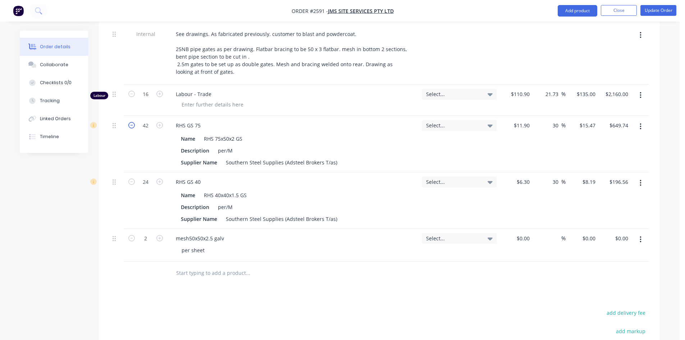
click at [132, 122] on icon "button" at bounding box center [131, 125] width 6 height 6
type input "41"
type input "$634.27"
click at [132, 122] on icon "button" at bounding box center [131, 125] width 6 height 6
type input "40"
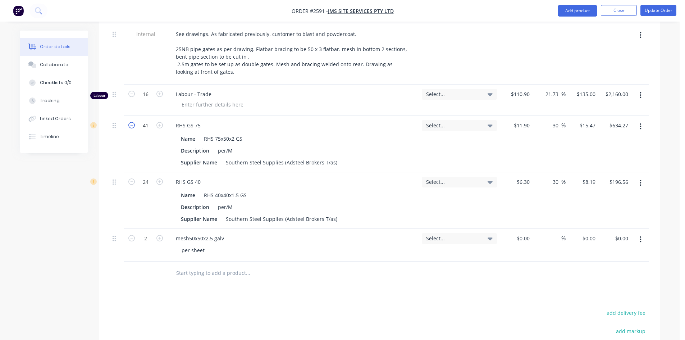
type input "$618.80"
click at [159, 178] on icon "button" at bounding box center [159, 181] width 6 height 6
type input "25"
type input "$204.75"
click at [159, 178] on icon "button" at bounding box center [159, 181] width 6 height 6
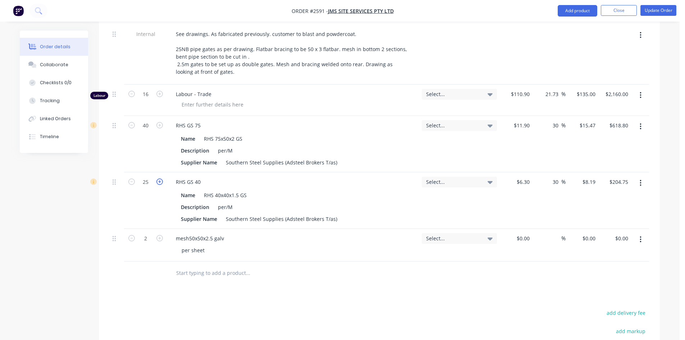
type input "26"
type input "$212.94"
click at [159, 178] on icon "button" at bounding box center [159, 181] width 6 height 6
type input "27"
type input "$221.13"
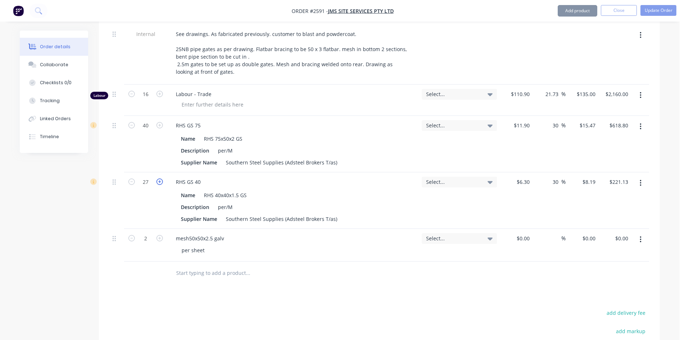
click at [159, 178] on icon "button" at bounding box center [159, 181] width 6 height 6
type input "28"
type input "$229.32"
click at [159, 178] on icon "button" at bounding box center [159, 181] width 6 height 6
type input "29"
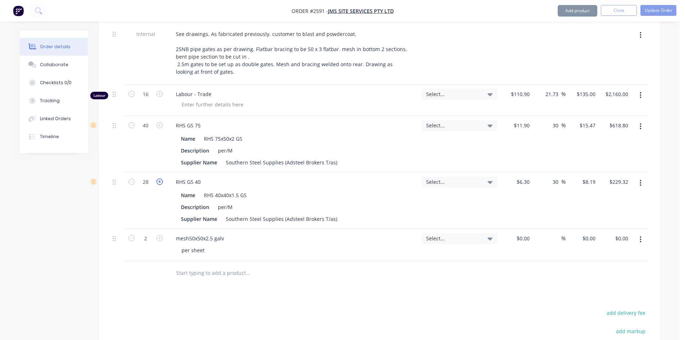
type input "$237.51"
click at [159, 178] on icon "button" at bounding box center [159, 181] width 6 height 6
type input "30"
type input "$245.70"
click at [159, 178] on icon "button" at bounding box center [159, 181] width 6 height 6
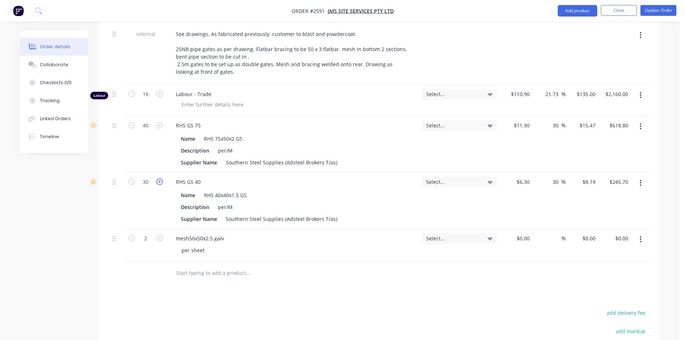
type input "31"
type input "$253.89"
click at [159, 178] on icon "button" at bounding box center [159, 181] width 6 height 6
type input "32"
type input "$262.08"
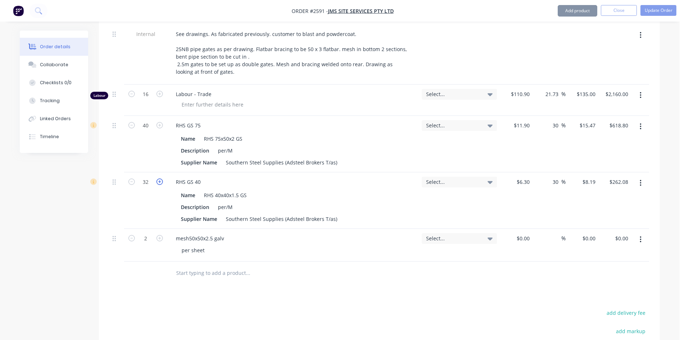
click at [159, 178] on icon "button" at bounding box center [159, 181] width 6 height 6
type input "33"
type input "$270.27"
click at [159, 178] on icon "button" at bounding box center [159, 181] width 6 height 6
type input "34"
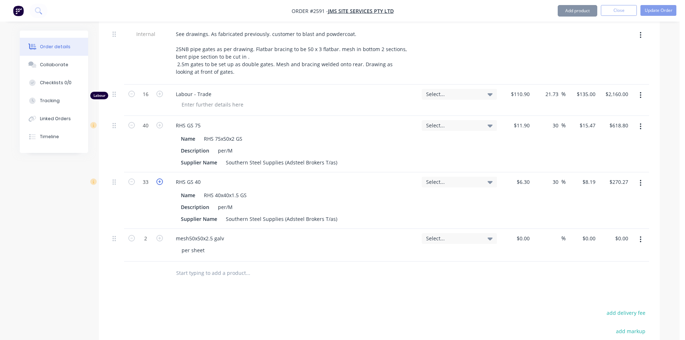
type input "$278.46"
click at [159, 178] on icon "button" at bounding box center [159, 181] width 6 height 6
type input "35"
type input "$286.65"
click at [159, 178] on icon "button" at bounding box center [159, 181] width 6 height 6
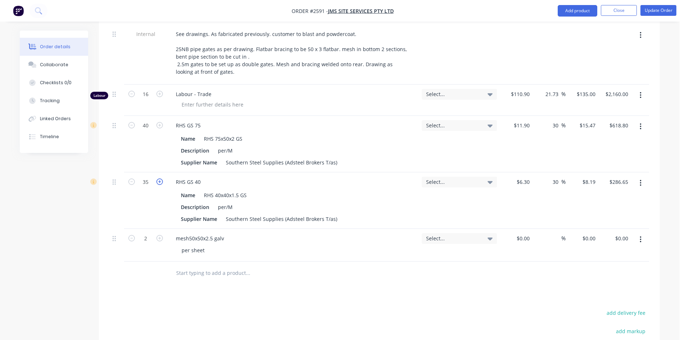
type input "36"
type input "$294.84"
click at [159, 178] on icon "button" at bounding box center [159, 181] width 6 height 6
type input "37"
type input "$303.03"
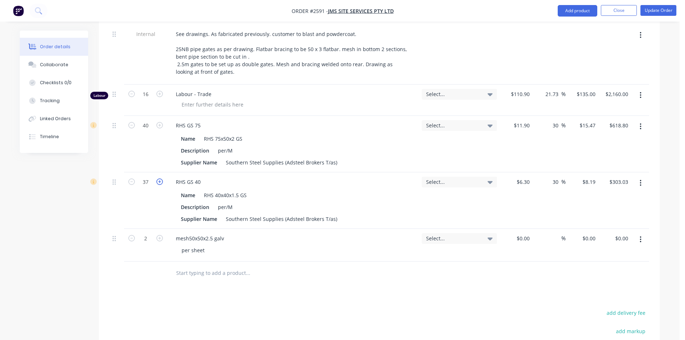
click at [159, 178] on icon "button" at bounding box center [159, 181] width 6 height 6
type input "38"
type input "$311.22"
click at [159, 178] on icon "button" at bounding box center [159, 181] width 6 height 6
type input "39"
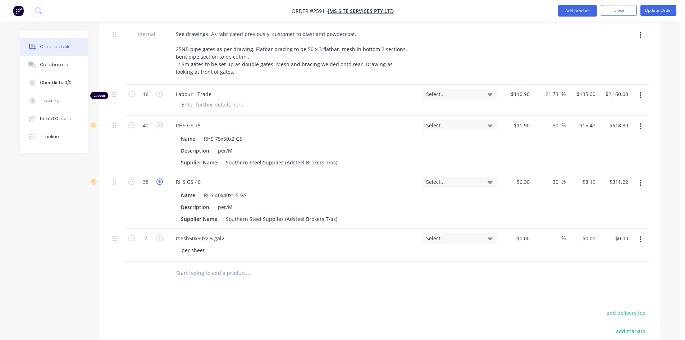
type input "$319.41"
click at [159, 178] on icon "button" at bounding box center [159, 181] width 6 height 6
type input "40"
type input "$327.60"
click at [301, 290] on div "Products Show / Hide columns Add product Qty Tracking Category Cost Markup Pric…" at bounding box center [379, 198] width 561 height 518
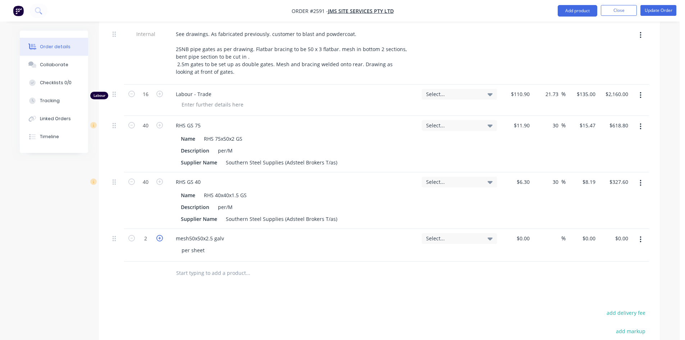
click at [159, 235] on icon "button" at bounding box center [159, 238] width 6 height 6
type input "4"
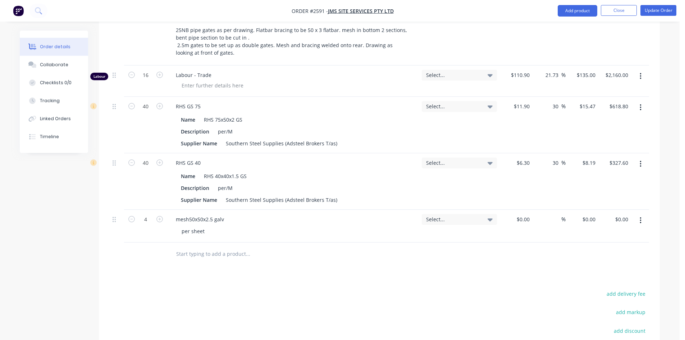
scroll to position [360, 0]
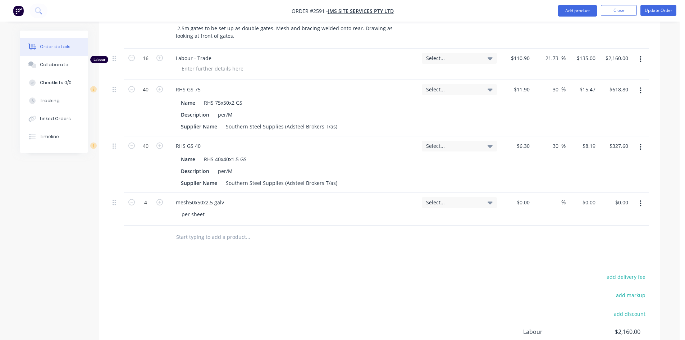
click at [226, 231] on input "text" at bounding box center [248, 237] width 144 height 14
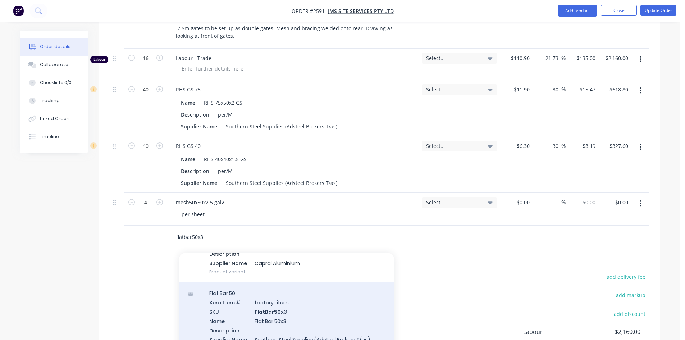
scroll to position [72, 0]
type input "flatbar50x3"
click at [263, 297] on div "Flat Bar 50 Xero Item # factory_item SKU FlatBar50x3 Name Flat Bar 50x3 Descrip…" at bounding box center [287, 318] width 216 height 77
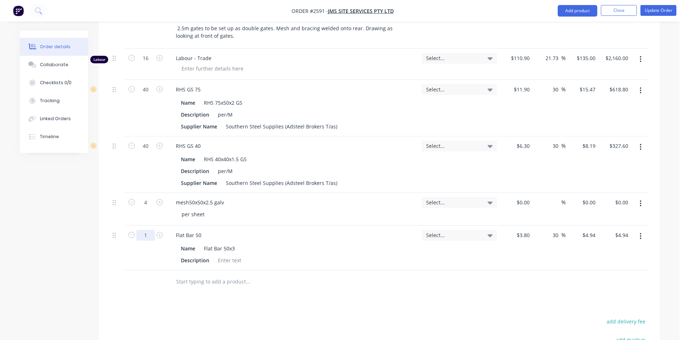
click at [148, 64] on input "1" at bounding box center [145, 58] width 19 height 11
type input "24"
type input "$118.56"
click at [333, 255] on div "Description" at bounding box center [291, 260] width 227 height 10
click at [255, 291] on div "Products Show / Hide columns Add product Qty Tracking Category Cost Markup Pric…" at bounding box center [379, 184] width 561 height 563
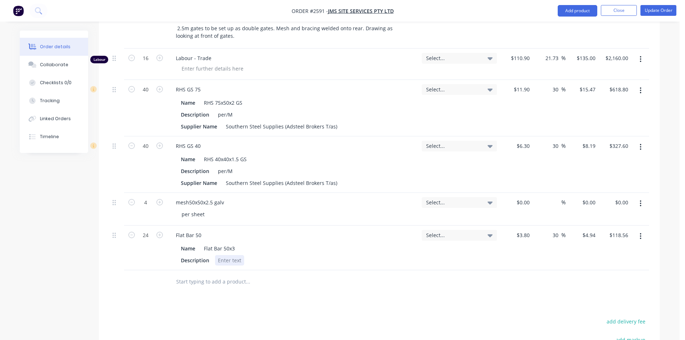
click at [232, 255] on div at bounding box center [229, 260] width 29 height 10
click at [375, 307] on div "Products Show / Hide columns Add product Qty Tracking Category Cost Markup Pric…" at bounding box center [379, 184] width 561 height 563
click at [200, 276] on input "text" at bounding box center [248, 281] width 144 height 14
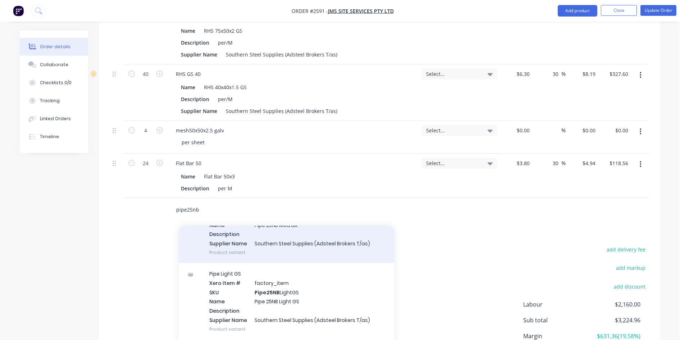
scroll to position [216, 0]
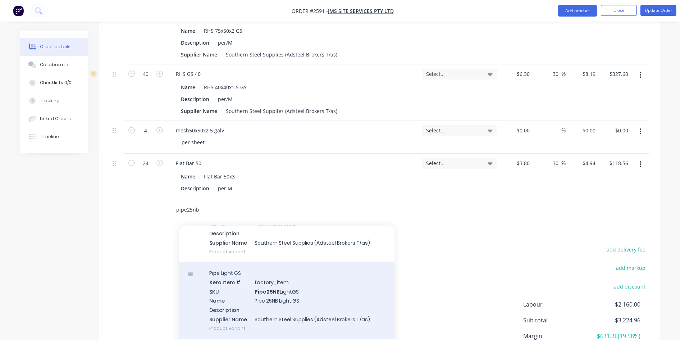
type input "pipe25nb"
click at [278, 281] on div "Pipe Light GS Xero Item # factory_item SKU Pipe25NB LightGS Name Pipe 25NB Ligh…" at bounding box center [287, 300] width 216 height 77
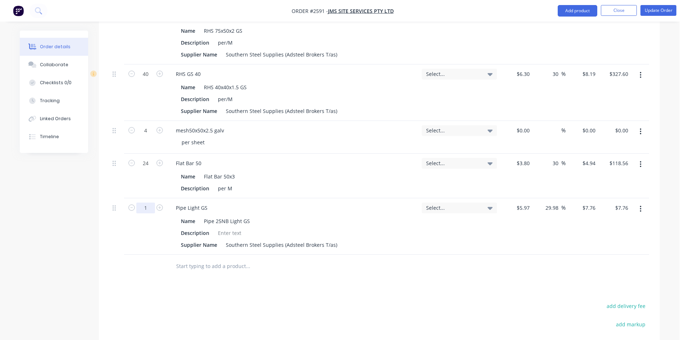
type input "32.5"
type input "$252.20"
click at [232, 228] on div at bounding box center [229, 233] width 29 height 10
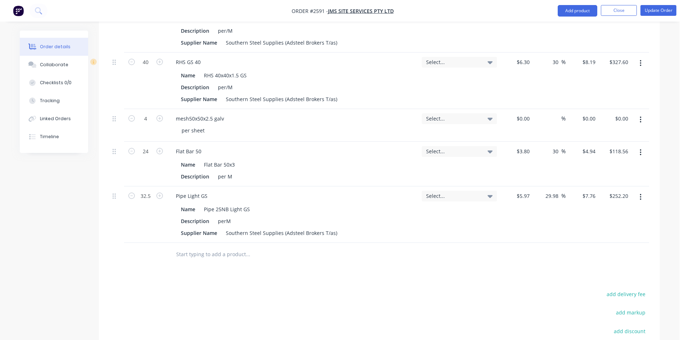
scroll to position [288, 0]
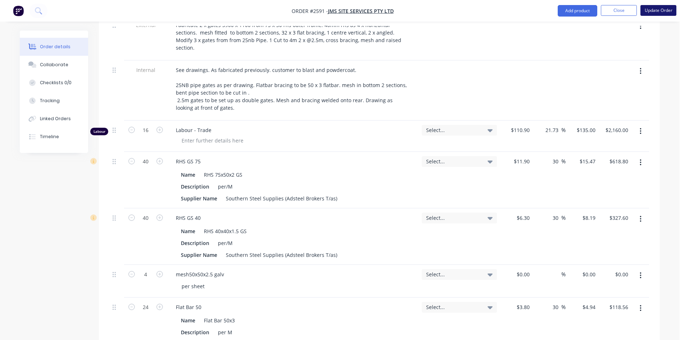
click at [660, 11] on button "Update Order" at bounding box center [659, 10] width 36 height 11
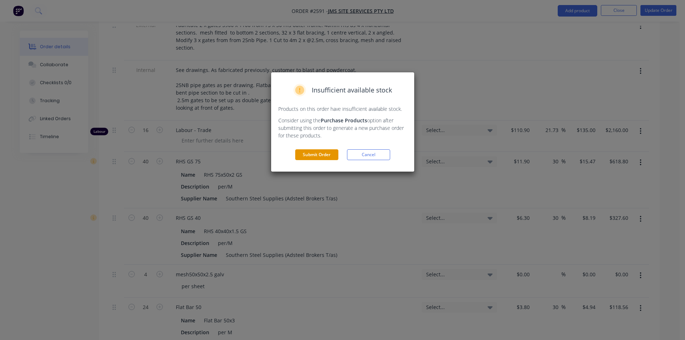
click at [320, 152] on button "Submit Order" at bounding box center [316, 154] width 43 height 11
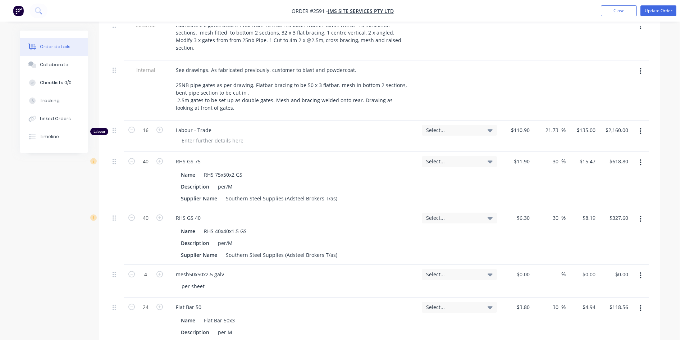
scroll to position [0, 0]
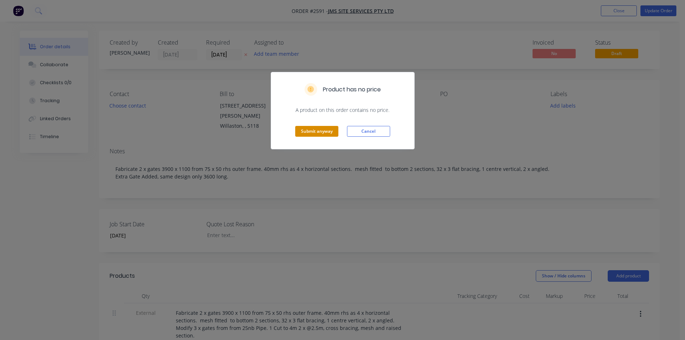
click at [324, 131] on button "Submit anyway" at bounding box center [316, 131] width 43 height 11
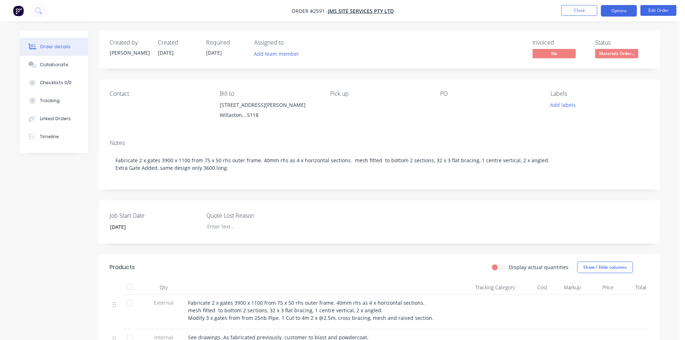
click at [612, 13] on button "Options" at bounding box center [619, 11] width 36 height 12
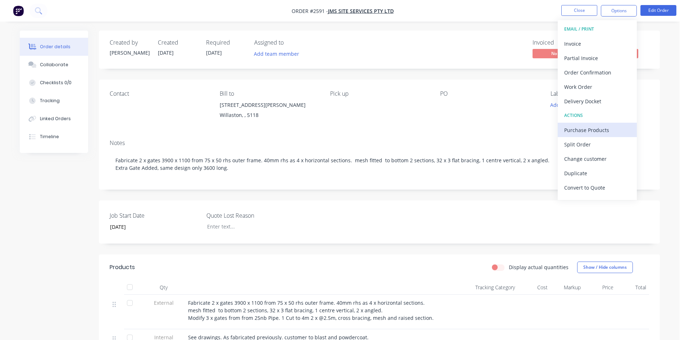
click at [598, 131] on div "Purchase Products" at bounding box center [597, 130] width 66 height 10
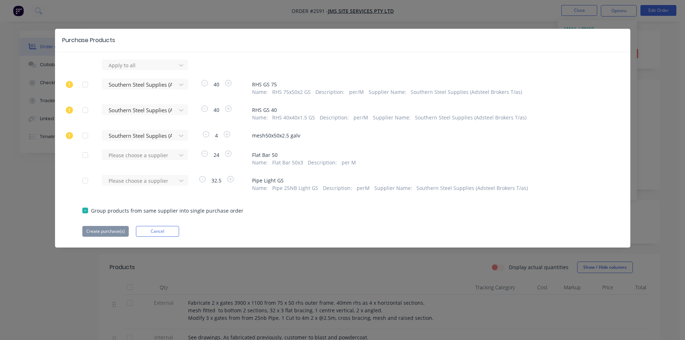
click at [85, 156] on div at bounding box center [85, 155] width 14 height 14
click at [86, 179] on div at bounding box center [85, 180] width 14 height 14
click at [181, 69] on icon at bounding box center [181, 64] width 7 height 7
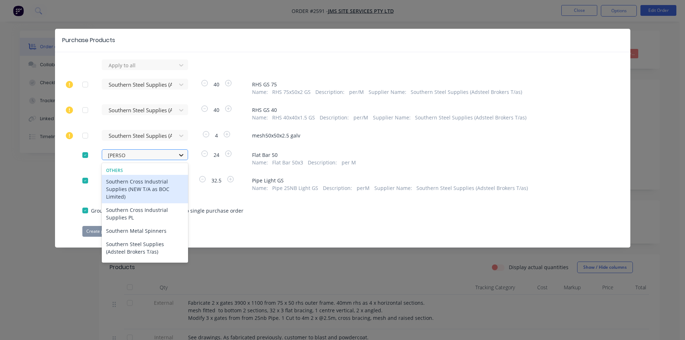
type input "southern"
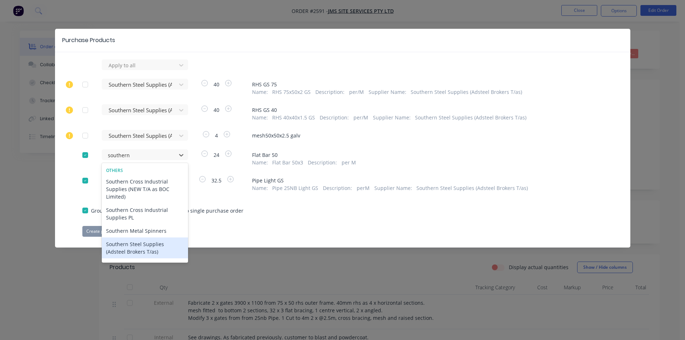
click at [150, 249] on div "Southern Steel Supplies (Adsteel Brokers T/as)" at bounding box center [145, 247] width 86 height 21
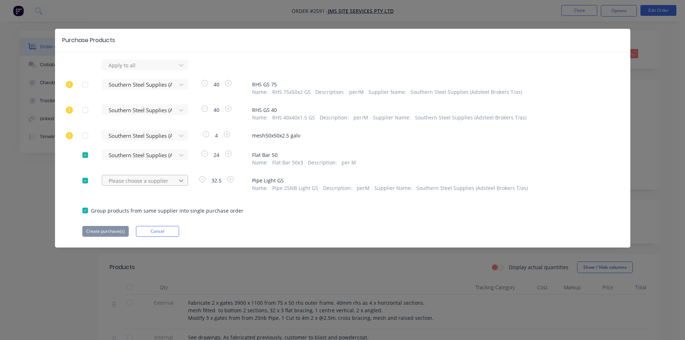
click at [182, 69] on icon at bounding box center [181, 64] width 7 height 7
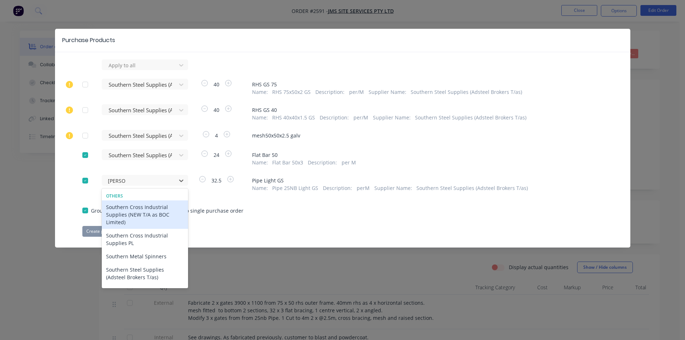
type input "southern"
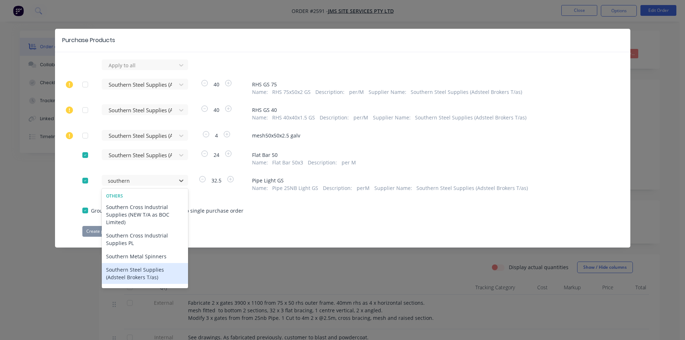
click at [165, 272] on div "Southern Steel Supplies (Adsteel Brokers T/as)" at bounding box center [145, 273] width 86 height 21
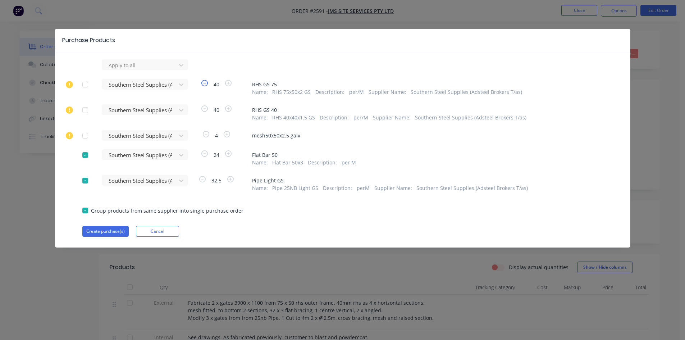
click at [205, 83] on icon "button" at bounding box center [204, 83] width 6 height 6
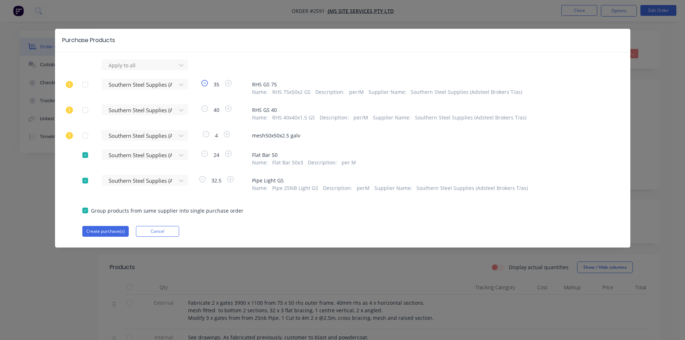
click at [205, 83] on icon "button" at bounding box center [204, 83] width 6 height 6
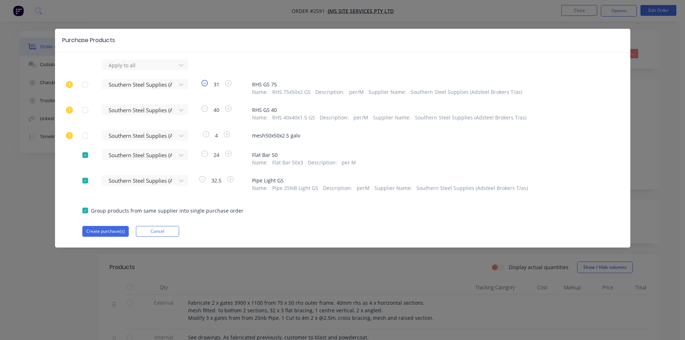
click at [205, 83] on icon "button" at bounding box center [204, 83] width 6 height 6
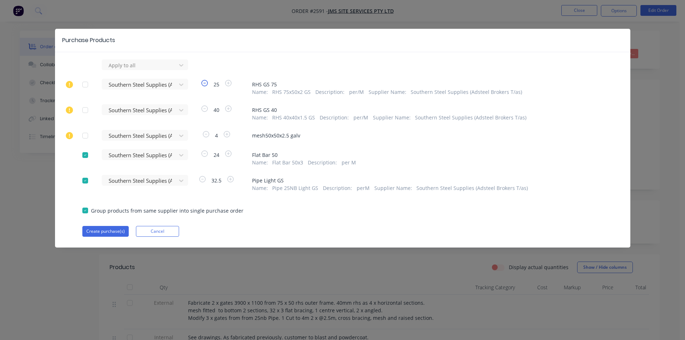
click at [205, 83] on icon "button" at bounding box center [204, 83] width 6 height 6
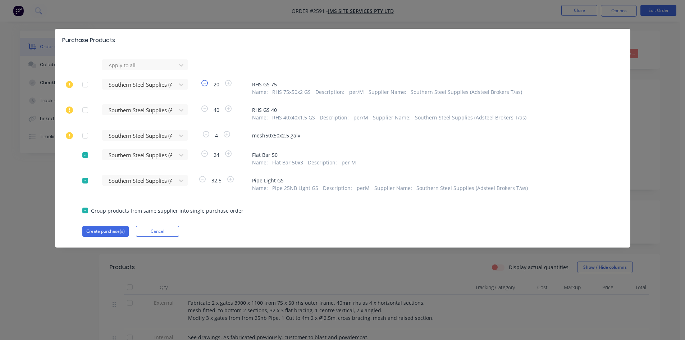
click at [205, 83] on icon "button" at bounding box center [204, 83] width 6 height 6
click at [206, 82] on icon "button" at bounding box center [204, 83] width 6 height 6
click at [205, 109] on icon "button" at bounding box center [204, 108] width 6 height 6
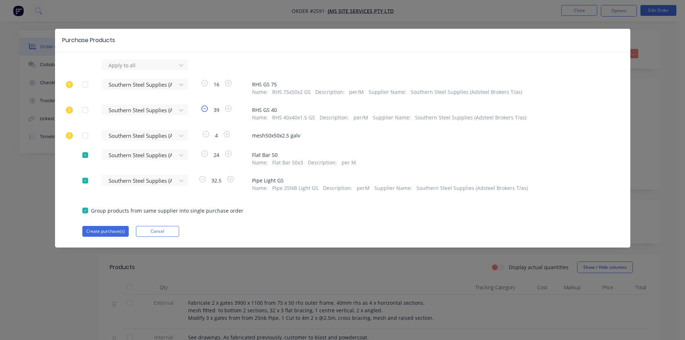
click at [205, 109] on icon "button" at bounding box center [204, 108] width 6 height 6
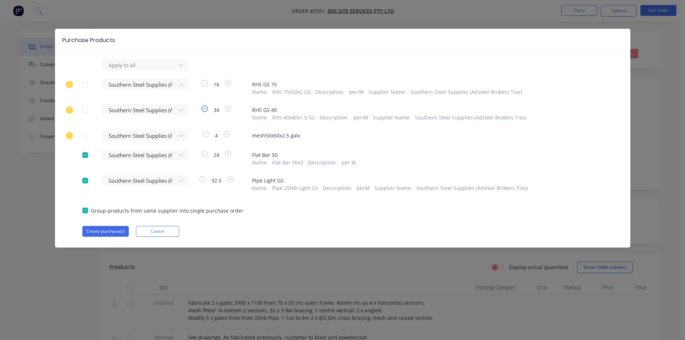
click at [205, 109] on icon "button" at bounding box center [204, 108] width 6 height 6
drag, startPoint x: 86, startPoint y: 82, endPoint x: 206, endPoint y: 132, distance: 130.0
click at [86, 83] on div at bounding box center [85, 84] width 14 height 14
click at [205, 108] on icon "button" at bounding box center [204, 108] width 6 height 6
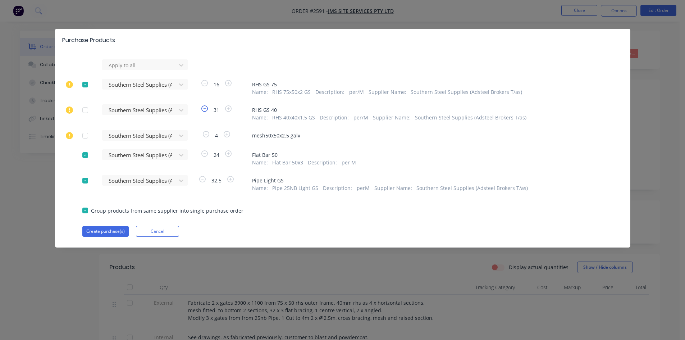
click at [205, 108] on icon "button" at bounding box center [204, 108] width 6 height 6
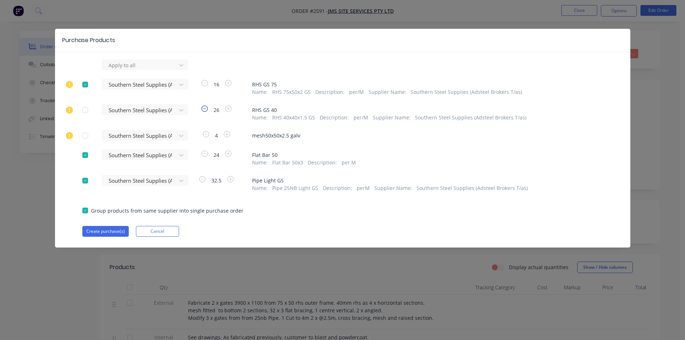
click at [205, 108] on icon "button" at bounding box center [204, 108] width 6 height 6
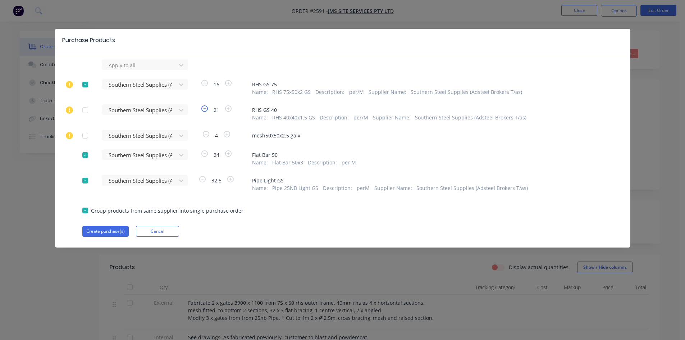
click at [205, 108] on icon "button" at bounding box center [204, 108] width 6 height 6
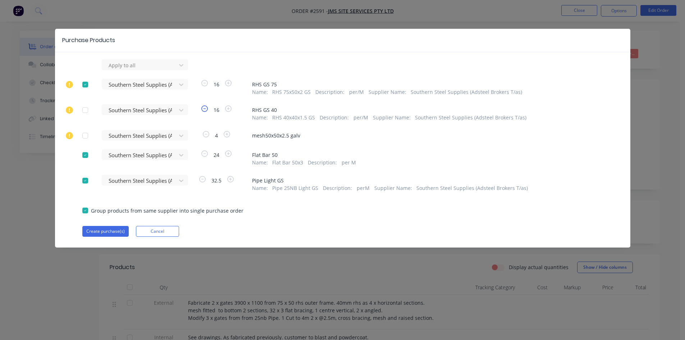
click at [205, 108] on icon "button" at bounding box center [204, 108] width 6 height 6
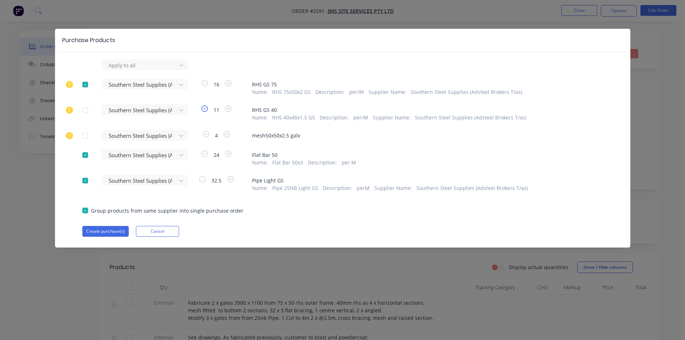
click at [205, 108] on icon "button" at bounding box center [204, 108] width 6 height 6
drag, startPoint x: 85, startPoint y: 133, endPoint x: 90, endPoint y: 139, distance: 7.6
click at [85, 134] on div at bounding box center [85, 135] width 14 height 14
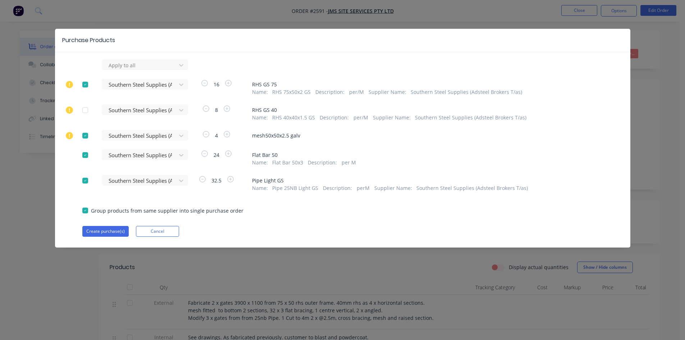
click at [86, 137] on div at bounding box center [85, 135] width 14 height 14
click at [205, 137] on icon "button" at bounding box center [206, 134] width 6 height 6
click at [84, 135] on div at bounding box center [85, 135] width 14 height 14
drag, startPoint x: 240, startPoint y: 214, endPoint x: 189, endPoint y: 226, distance: 52.0
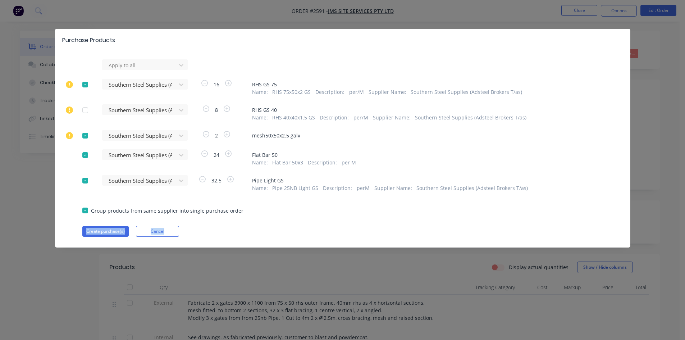
click at [238, 214] on div "Apply to all Southern Steel Supplies (Adsteel Brokers T/as) 16 RHS GS 75 Name :…" at bounding box center [342, 147] width 575 height 177
click at [114, 231] on button "Create purchase(s)" at bounding box center [105, 231] width 46 height 11
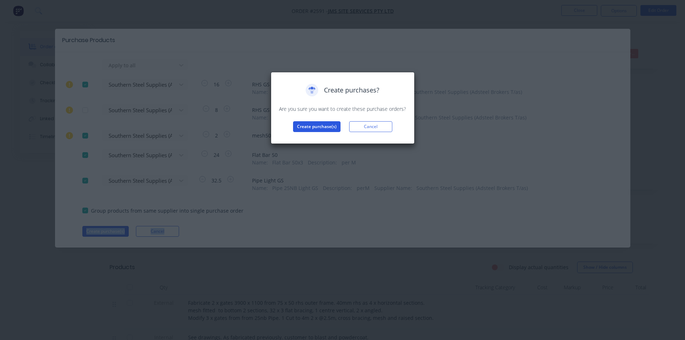
click at [306, 126] on button "Create purchase(s)" at bounding box center [316, 126] width 47 height 11
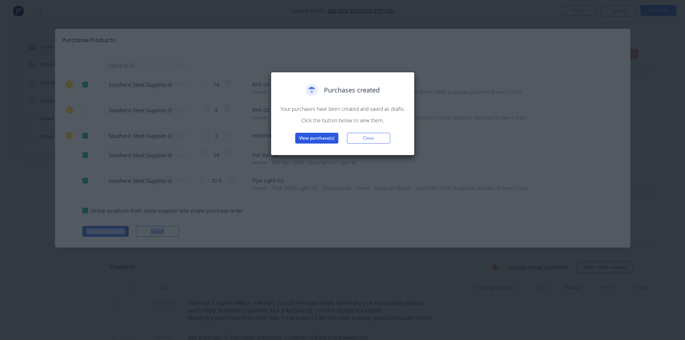
click at [318, 139] on button "View purchase(s)" at bounding box center [316, 138] width 43 height 11
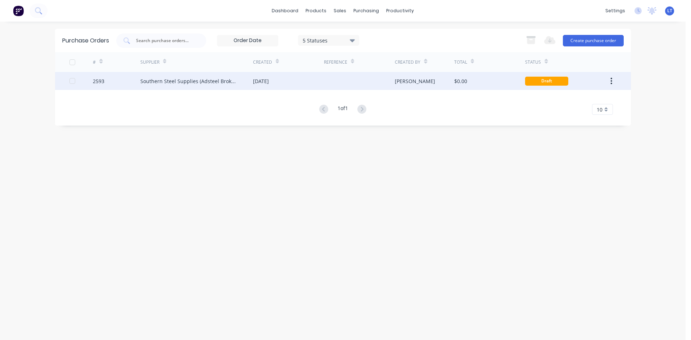
click at [247, 82] on div "Southern Steel Supplies (Adsteel Brokers T/as)" at bounding box center [196, 81] width 113 height 18
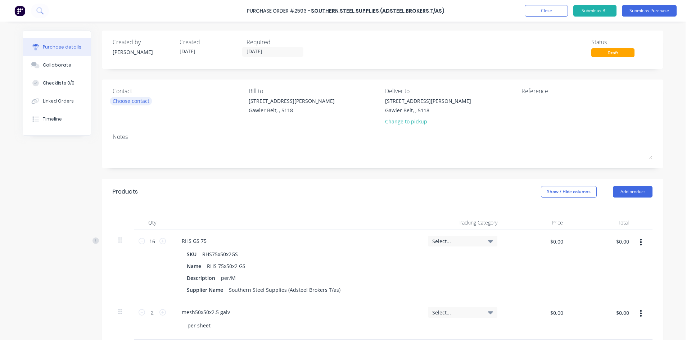
click at [135, 99] on div "Choose contact" at bounding box center [131, 101] width 37 height 8
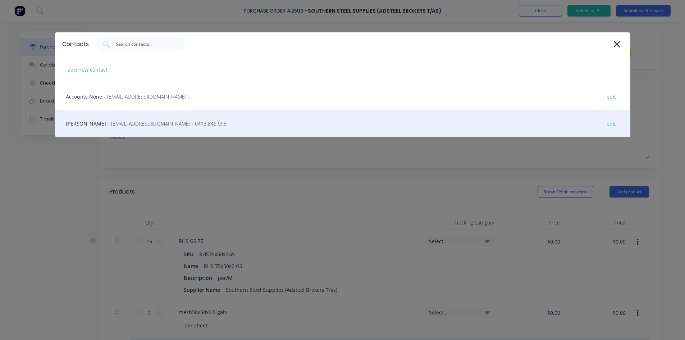
click at [114, 120] on span "- [EMAIL_ADDRESS][DOMAIN_NAME] - 0418 845 998" at bounding box center [167, 124] width 119 height 8
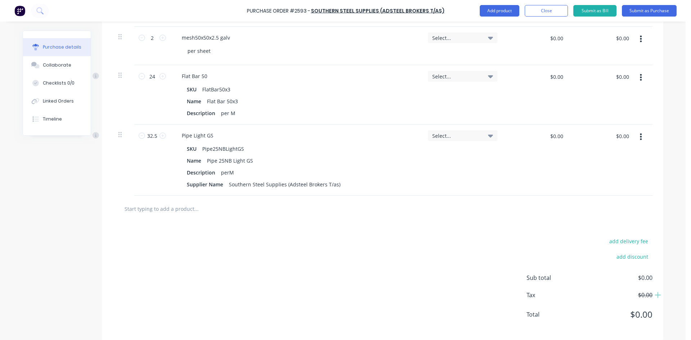
scroll to position [282, 0]
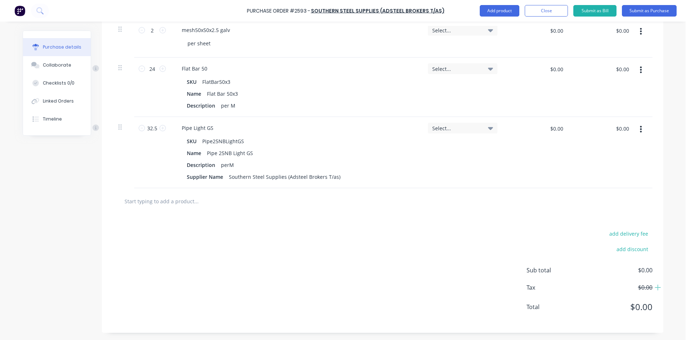
click at [170, 206] on input "text" at bounding box center [196, 201] width 144 height 14
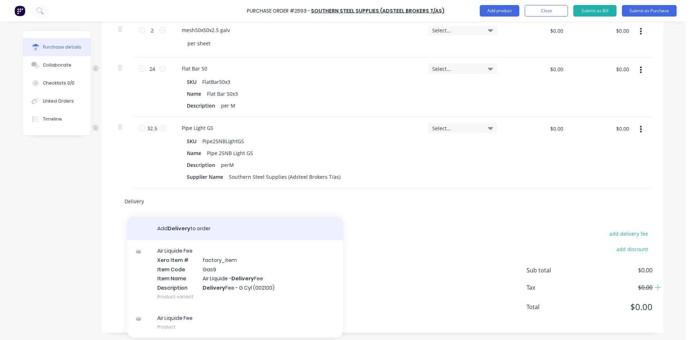
type input "Delivery"
click at [179, 227] on button "Add Delivery to order" at bounding box center [235, 228] width 216 height 23
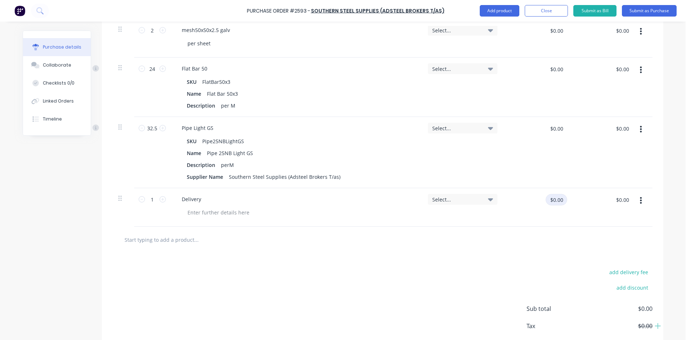
click at [553, 197] on input "$0.00" at bounding box center [556, 200] width 22 height 12
type input "$50.00"
click at [495, 234] on div at bounding box center [382, 239] width 528 height 14
click at [653, 12] on button "Submit as Purchase" at bounding box center [648, 11] width 55 height 12
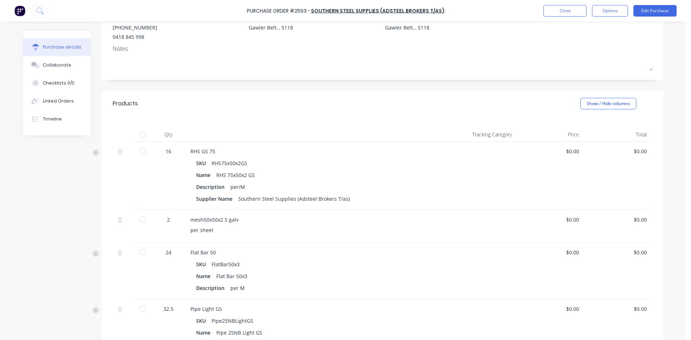
scroll to position [19, 0]
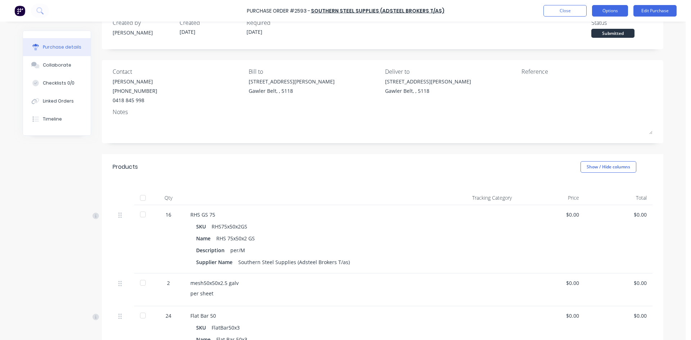
click at [617, 11] on button "Options" at bounding box center [610, 11] width 36 height 12
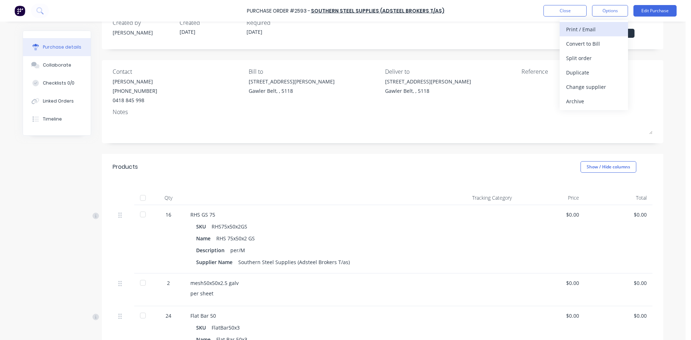
click at [584, 28] on div "Print / Email" at bounding box center [593, 29] width 55 height 10
click at [593, 43] on div "With pricing" at bounding box center [593, 43] width 55 height 10
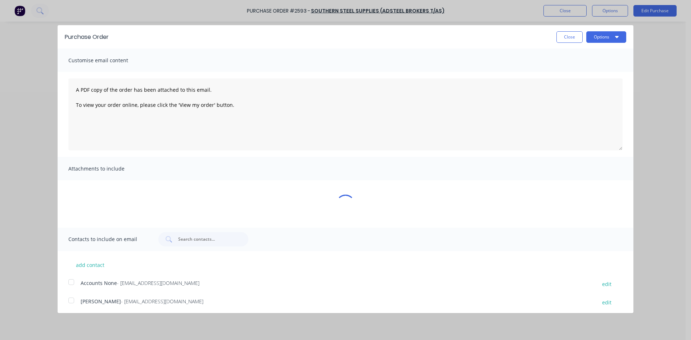
scroll to position [0, 0]
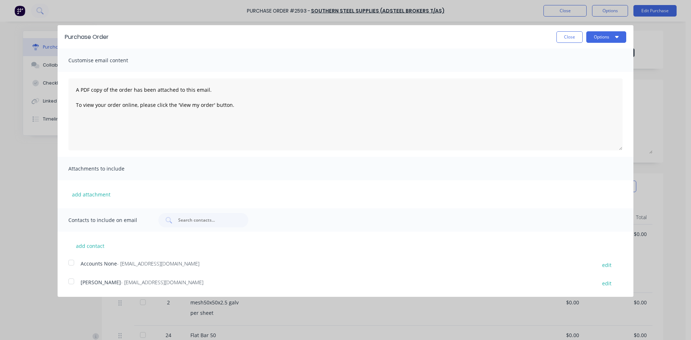
click at [73, 280] on div at bounding box center [71, 281] width 14 height 14
click at [588, 41] on button "Options" at bounding box center [606, 37] width 40 height 12
click at [598, 38] on button "Options" at bounding box center [606, 37] width 40 height 12
click at [596, 39] on button "Options" at bounding box center [606, 37] width 40 height 12
click at [574, 73] on div "Email" at bounding box center [591, 69] width 55 height 10
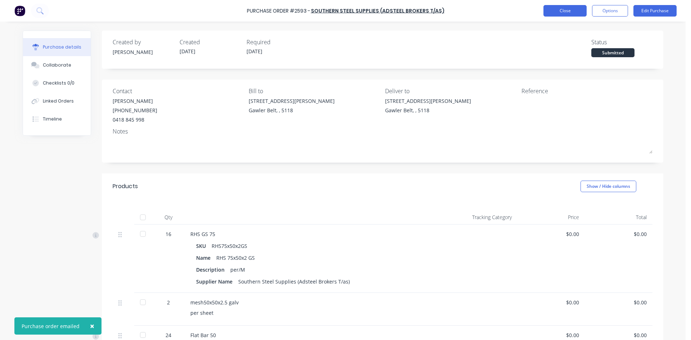
click at [561, 14] on button "Close" at bounding box center [564, 11] width 43 height 12
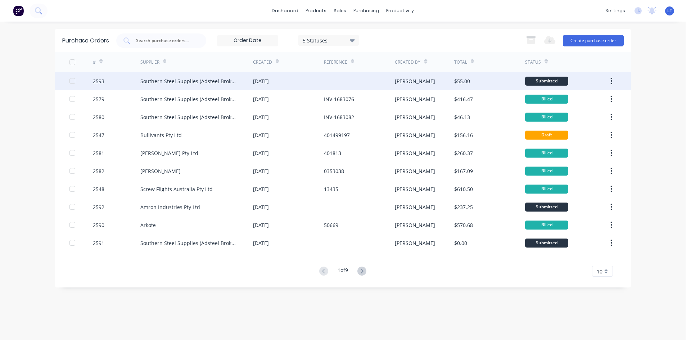
click at [194, 81] on div "Southern Steel Supplies (Adsteel Brokers T/as)" at bounding box center [189, 81] width 98 height 8
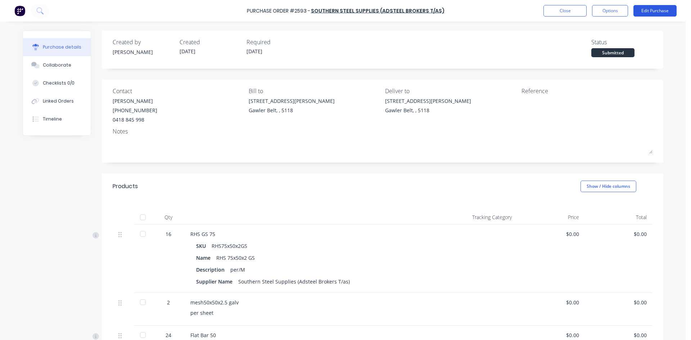
click at [643, 11] on button "Edit Purchase" at bounding box center [654, 11] width 43 height 12
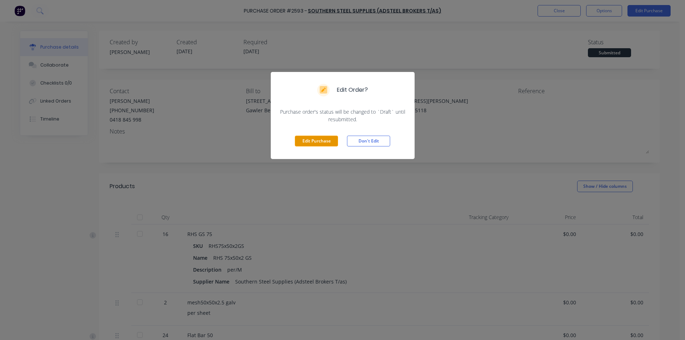
click at [322, 142] on button "Edit Purchase" at bounding box center [316, 141] width 43 height 11
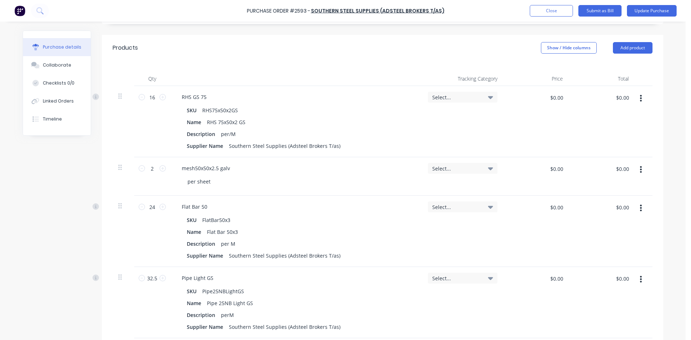
scroll to position [216, 0]
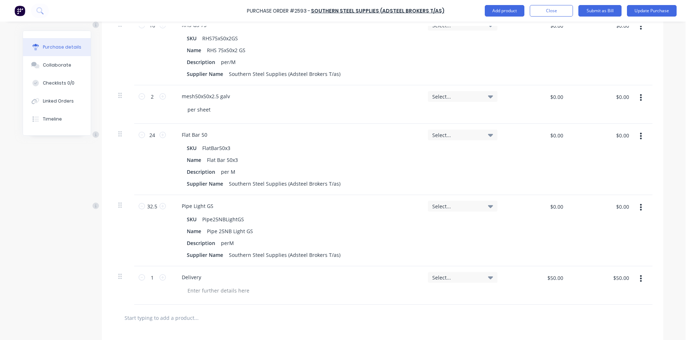
click at [639, 135] on button "button" at bounding box center [640, 135] width 17 height 13
click at [600, 158] on button "Edit" at bounding box center [618, 155] width 61 height 14
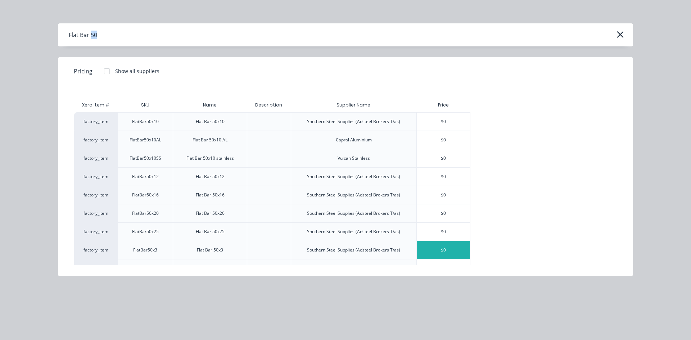
drag, startPoint x: 99, startPoint y: 35, endPoint x: 91, endPoint y: 34, distance: 8.4
click at [91, 34] on div "Flat Bar 50" at bounding box center [345, 34] width 575 height 23
click at [521, 120] on div "factory_item FlatBar50x10 Flat Bar 50x10 Southern Steel Supplies (Adsteel Broke…" at bounding box center [345, 277] width 542 height 331
drag, startPoint x: 99, startPoint y: 29, endPoint x: 100, endPoint y: 33, distance: 4.0
click at [99, 30] on div "Flat Bar 50" at bounding box center [345, 34] width 575 height 23
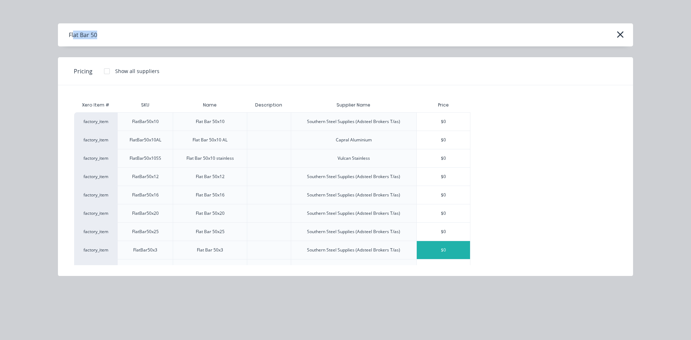
drag, startPoint x: 100, startPoint y: 33, endPoint x: 73, endPoint y: 32, distance: 27.4
click at [73, 32] on div "Flat Bar 50" at bounding box center [345, 34] width 575 height 23
click at [620, 36] on icon "button" at bounding box center [620, 34] width 8 height 10
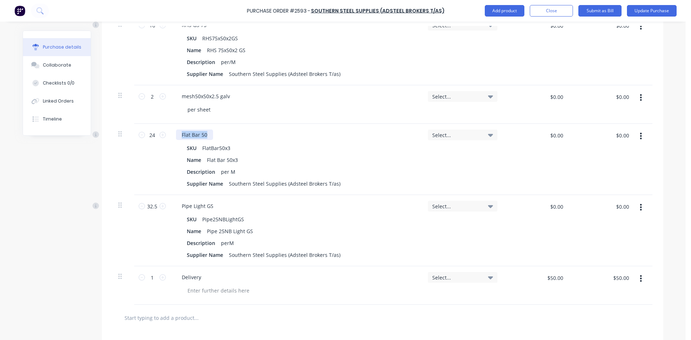
drag, startPoint x: 212, startPoint y: 135, endPoint x: 175, endPoint y: 134, distance: 37.0
click at [176, 134] on div "Flat Bar 50" at bounding box center [296, 134] width 240 height 10
click at [202, 134] on div "Flat Bar 50" at bounding box center [194, 134] width 37 height 10
drag, startPoint x: 205, startPoint y: 136, endPoint x: 198, endPoint y: 135, distance: 6.6
click at [198, 135] on div "Flat Bar 50" at bounding box center [194, 134] width 37 height 10
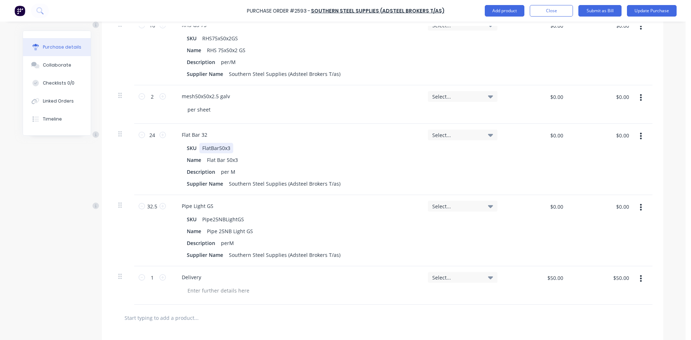
click at [223, 143] on div "FlatBar50x3" at bounding box center [216, 148] width 34 height 10
drag, startPoint x: 221, startPoint y: 149, endPoint x: 294, endPoint y: 134, distance: 74.1
click at [215, 148] on div "FlatBar50x3" at bounding box center [216, 148] width 34 height 10
click at [254, 149] on div "SKU FlatBar32x3" at bounding box center [295, 148] width 222 height 10
drag, startPoint x: 228, startPoint y: 160, endPoint x: 222, endPoint y: 159, distance: 6.2
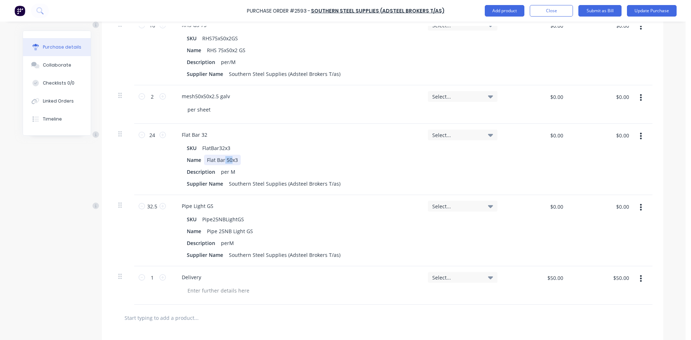
click at [222, 159] on div "Flat Bar 50x3" at bounding box center [222, 160] width 37 height 10
click at [357, 169] on div "Description per M" at bounding box center [295, 172] width 222 height 10
click at [645, 10] on button "Update Purchase" at bounding box center [651, 11] width 50 height 12
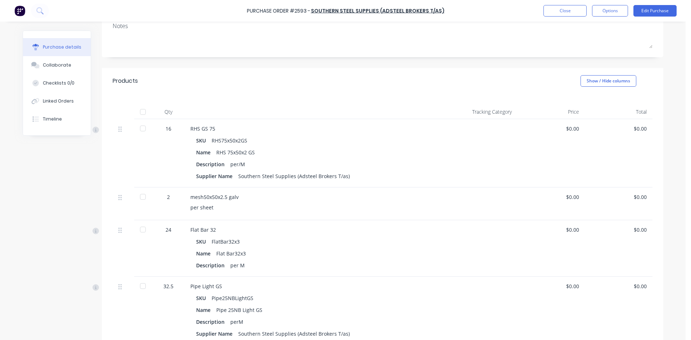
scroll to position [0, 0]
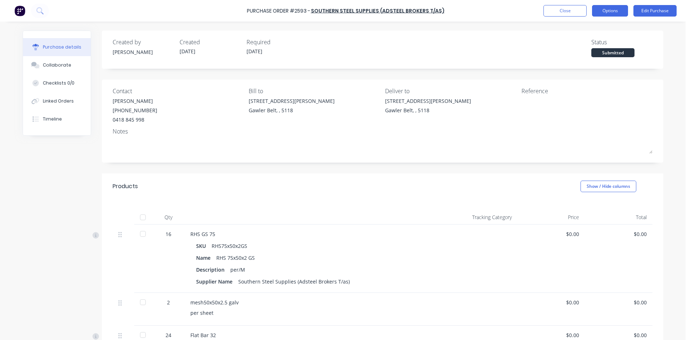
click at [616, 9] on button "Options" at bounding box center [610, 11] width 36 height 12
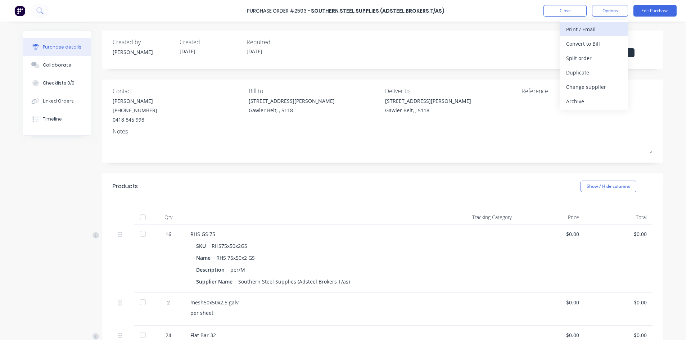
click at [592, 27] on div "Print / Email" at bounding box center [593, 29] width 55 height 10
click at [583, 45] on div "With pricing" at bounding box center [593, 43] width 55 height 10
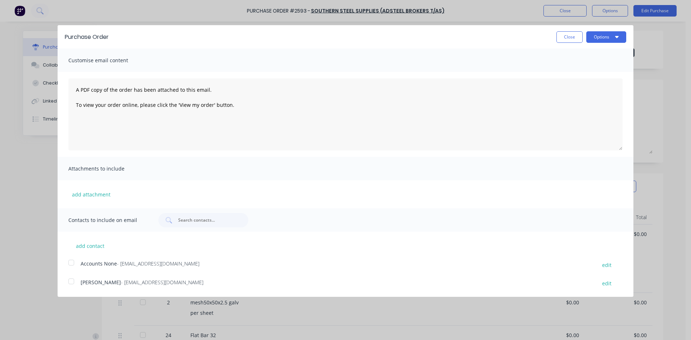
click at [72, 282] on div at bounding box center [71, 281] width 14 height 14
click at [115, 83] on textarea "A PDF copy of the order has been attached to this email. To view your order onl…" at bounding box center [345, 114] width 554 height 72
click at [75, 91] on textarea "A PDF copy of the order has been attached to this email. To view your order onl…" at bounding box center [345, 114] width 554 height 72
click at [76, 84] on textarea "A PDF copy of the order has been attached to this email. To view your order onl…" at bounding box center [345, 114] width 554 height 72
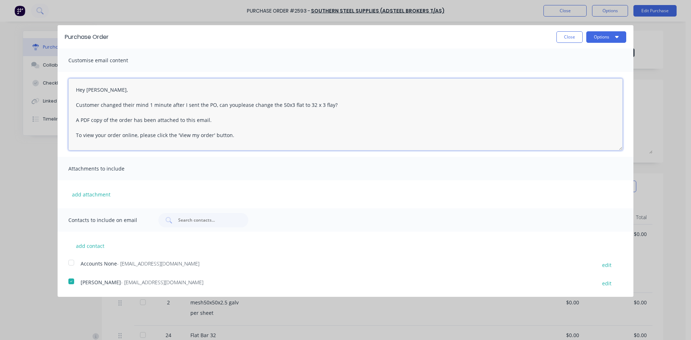
click at [231, 104] on textarea "Hey [PERSON_NAME], Customer changed their mind 1 minute after I sent the PO, ca…" at bounding box center [345, 114] width 554 height 72
click at [232, 105] on textarea "Hey [PERSON_NAME], Customer changed their mind 1 minute after I sent the PO, ca…" at bounding box center [345, 114] width 554 height 72
type textarea "Hey [PERSON_NAME], Customer changed their mind 1 minute after I sent the PO, ca…"
click at [600, 38] on button "Options" at bounding box center [606, 37] width 40 height 12
click at [571, 71] on div "Email" at bounding box center [591, 69] width 55 height 10
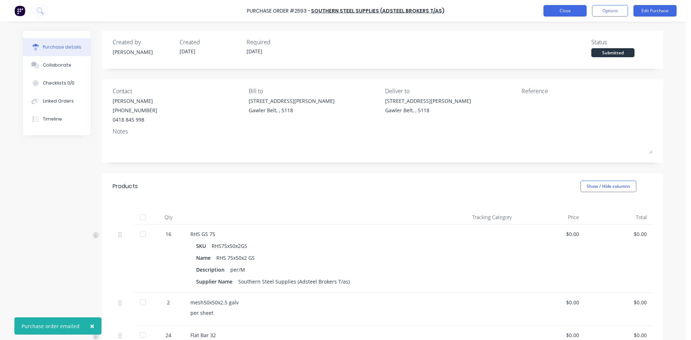
click at [576, 14] on button "Close" at bounding box center [564, 11] width 43 height 12
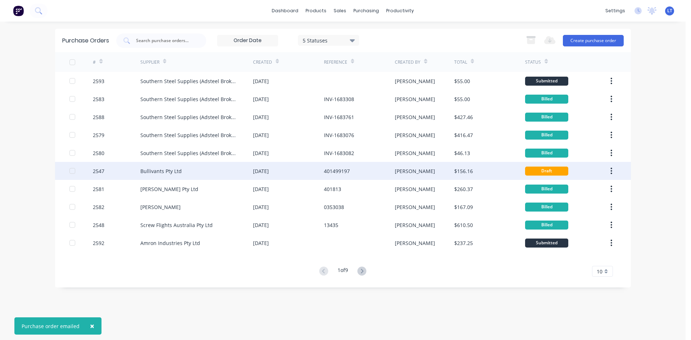
click at [339, 167] on div "401499197" at bounding box center [337, 171] width 26 height 8
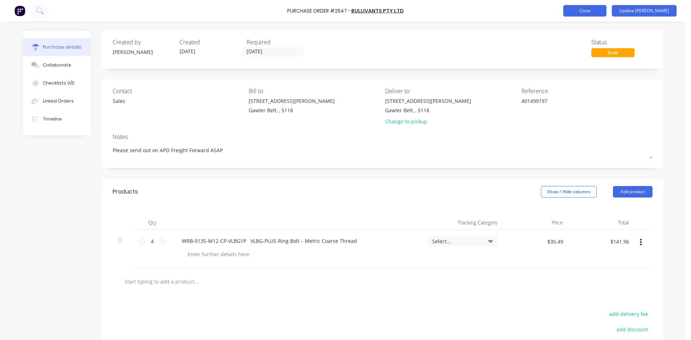
type textarea "x"
click at [606, 12] on button "Close" at bounding box center [584, 11] width 43 height 12
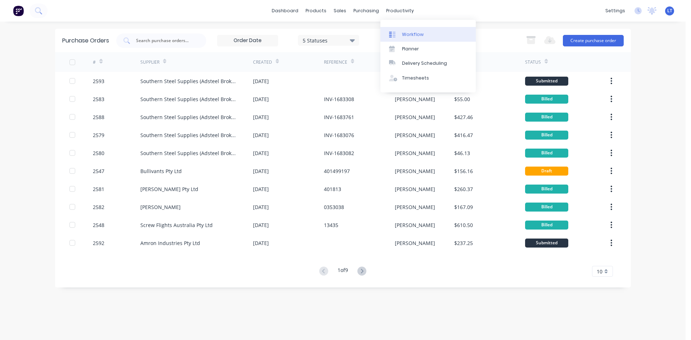
click at [401, 31] on link "Workflow" at bounding box center [427, 34] width 95 height 14
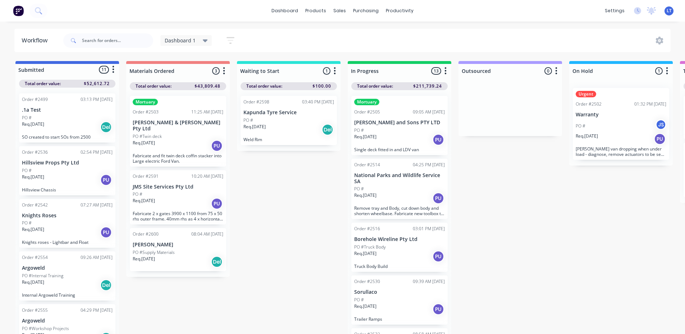
click at [177, 191] on div "PO #" at bounding box center [178, 194] width 91 height 6
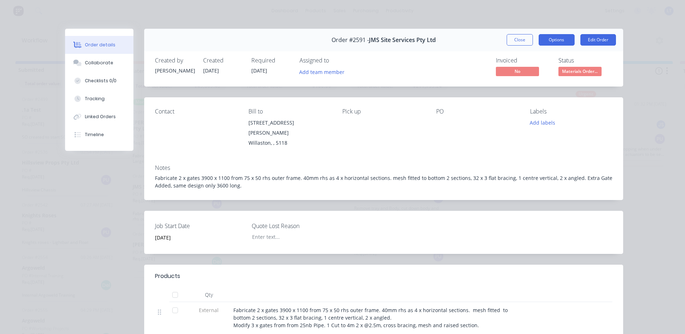
click at [550, 43] on button "Options" at bounding box center [557, 40] width 36 height 12
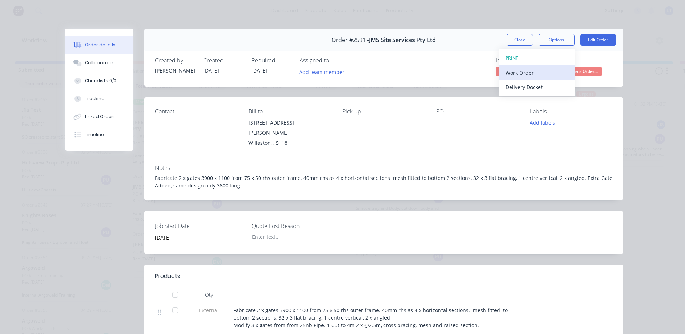
click at [525, 76] on div "Work Order" at bounding box center [537, 73] width 63 height 10
click at [519, 86] on div "Standard" at bounding box center [537, 87] width 63 height 10
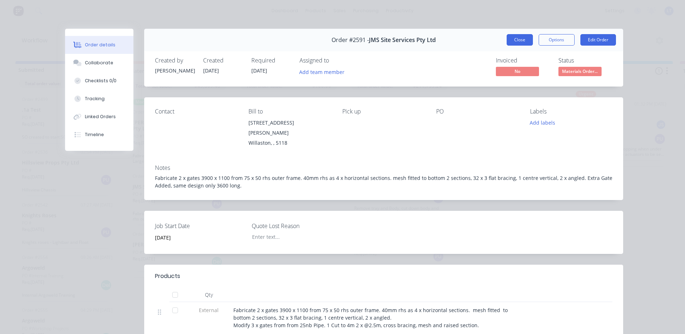
click at [520, 40] on button "Close" at bounding box center [520, 40] width 26 height 12
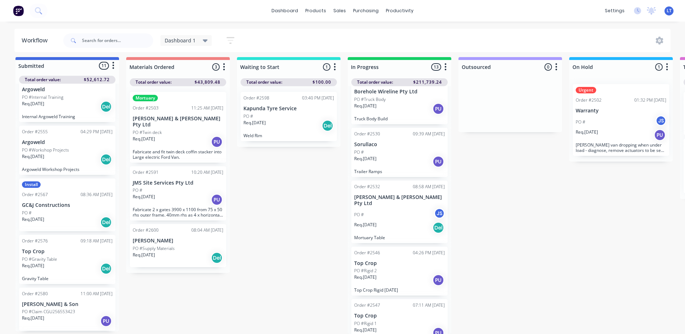
scroll to position [133, 0]
